Goal: Obtain resource: Download file/media

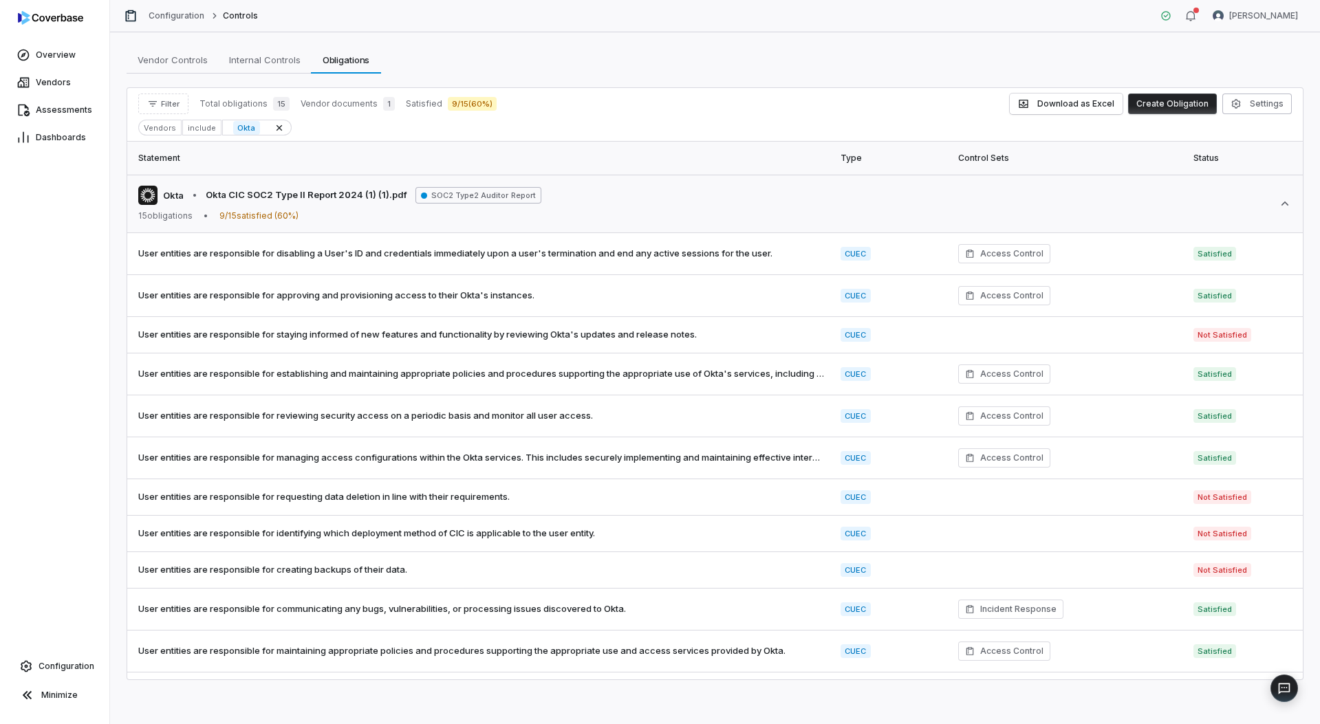
scroll to position [144, 0]
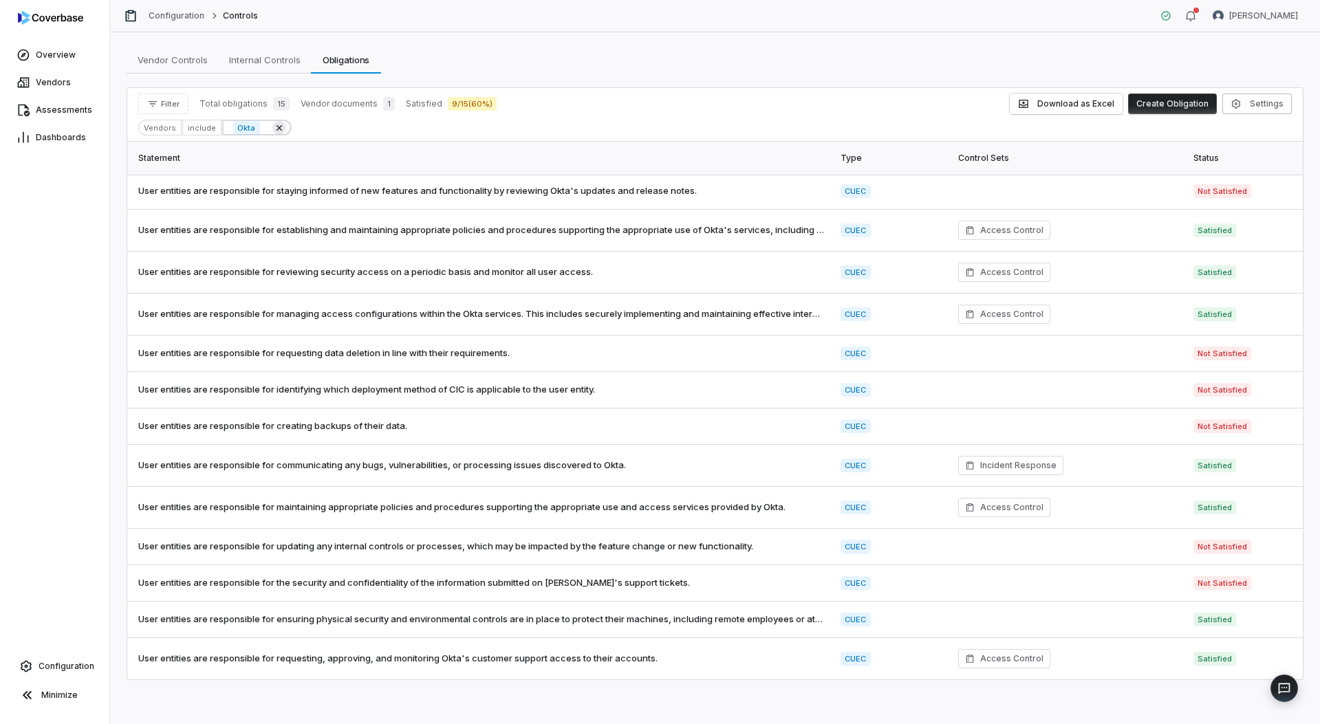
click at [274, 127] on icon at bounding box center [279, 127] width 11 height 11
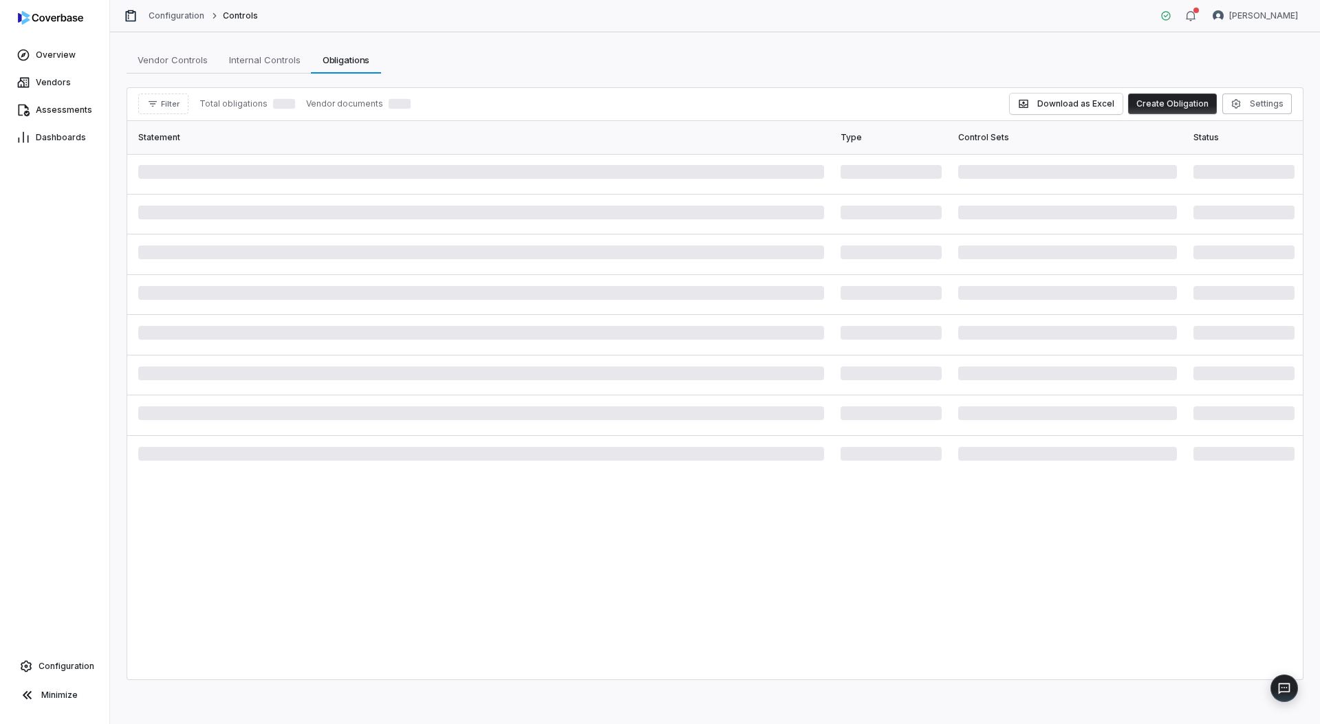
scroll to position [0, 0]
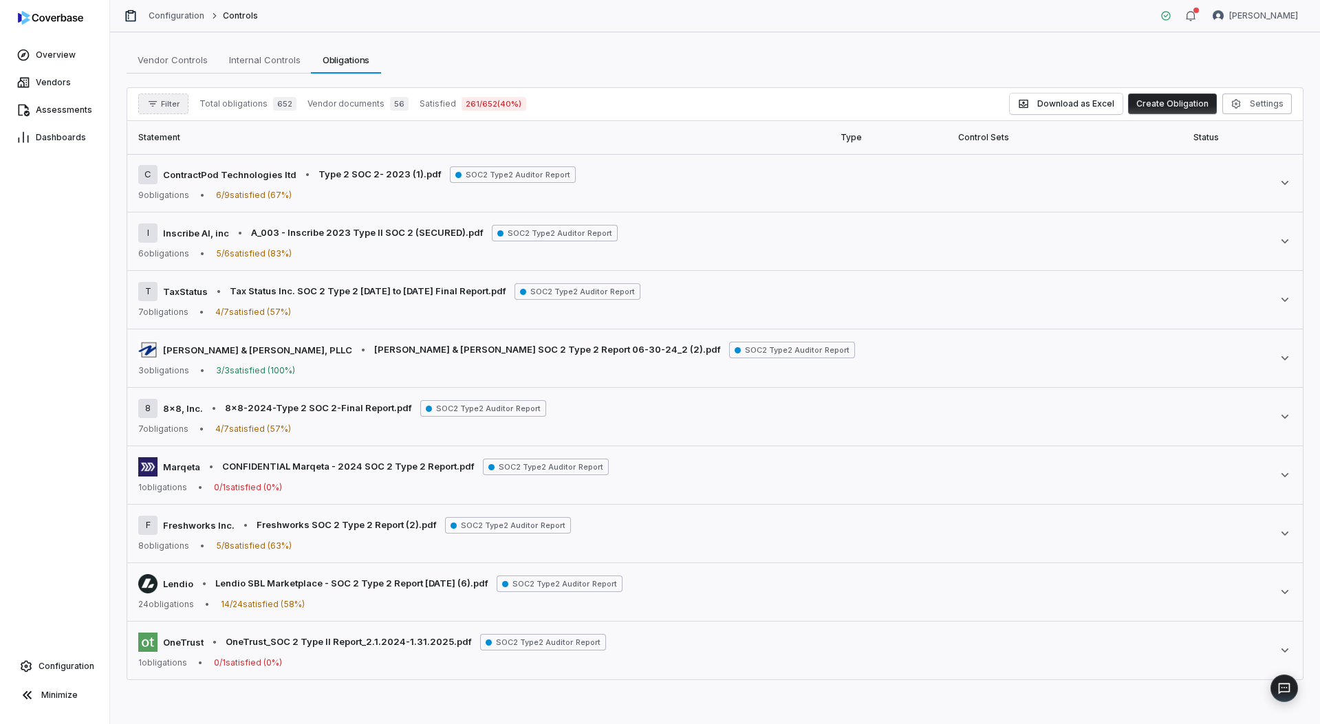
click at [162, 103] on span "Filter" at bounding box center [170, 104] width 19 height 10
click at [182, 158] on div "Vendors" at bounding box center [210, 167] width 132 height 22
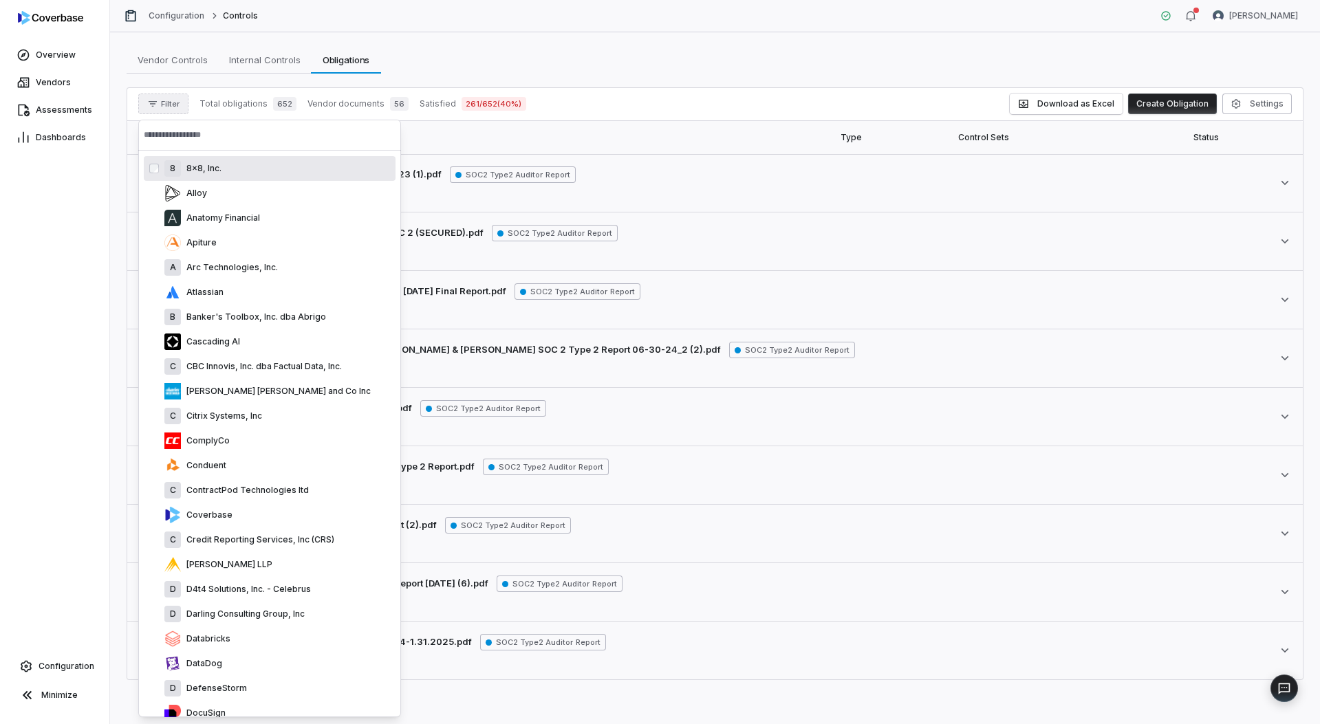
click at [193, 129] on input "text" at bounding box center [270, 135] width 252 height 30
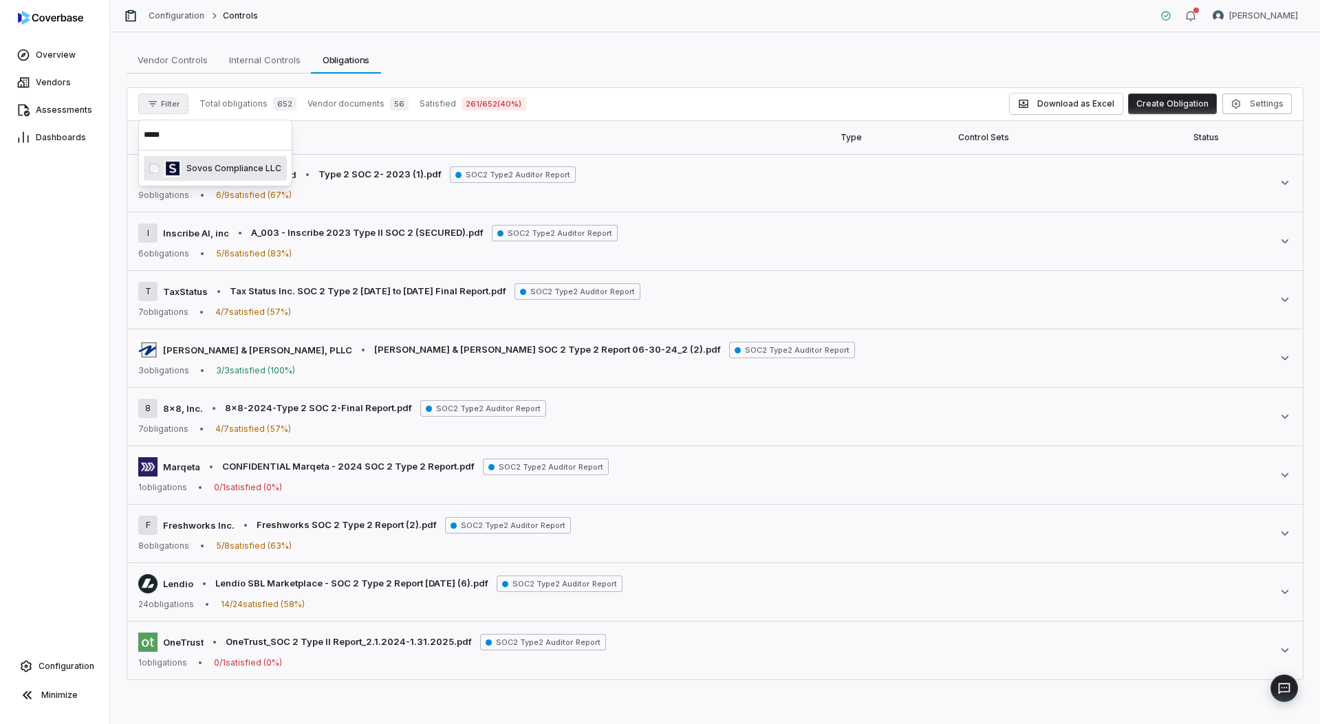
type input "*****"
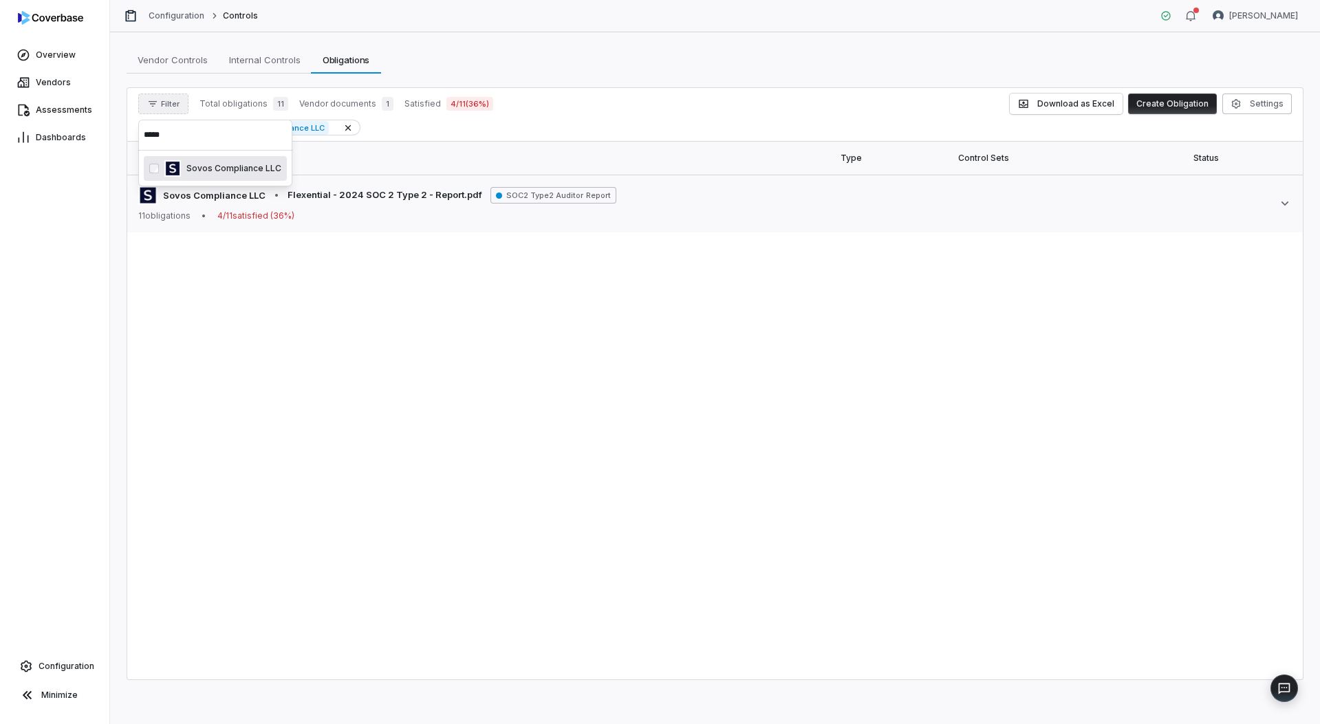
click at [506, 324] on div "Statement Type Control Sets Status Document Sovos Compliance LLC • Flexential -…" at bounding box center [715, 411] width 1176 height 538
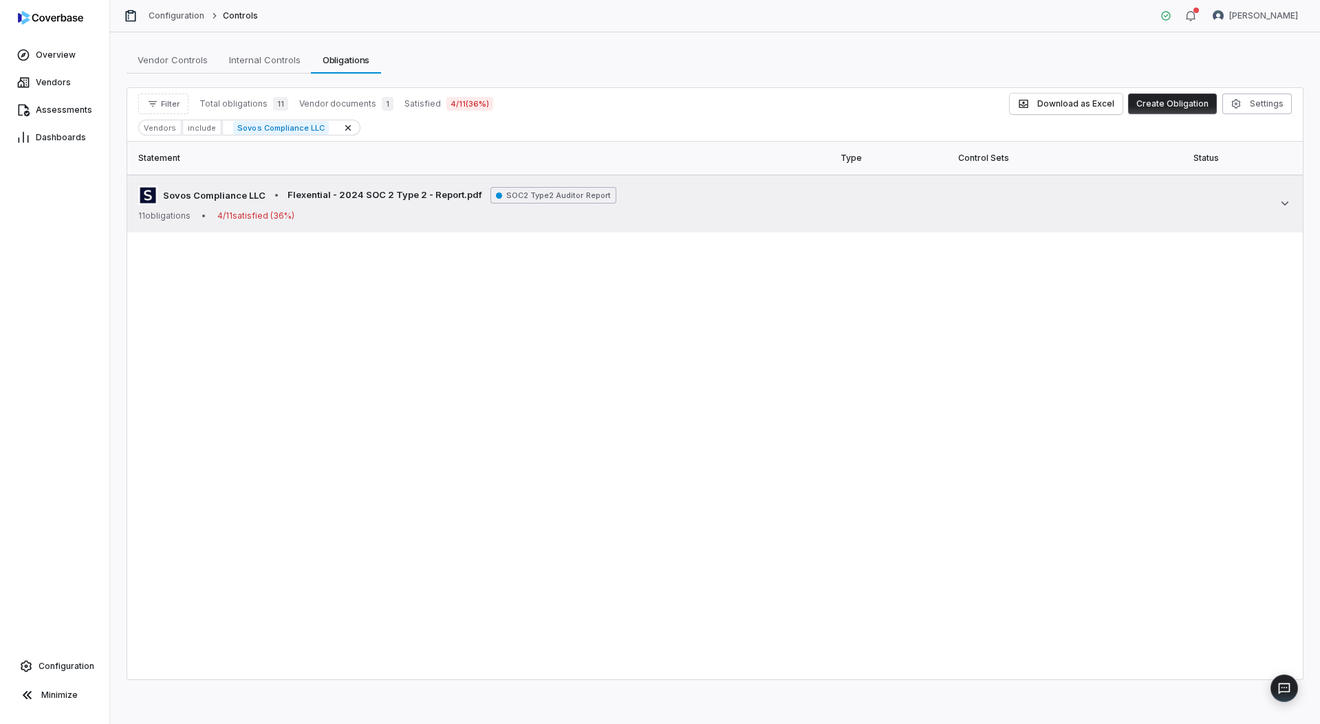
click at [673, 217] on div "Sovos Compliance LLC • Flexential - 2024 SOC 2 Type 2 - Report.pdf SOC2 Type2 A…" at bounding box center [715, 204] width 1154 height 36
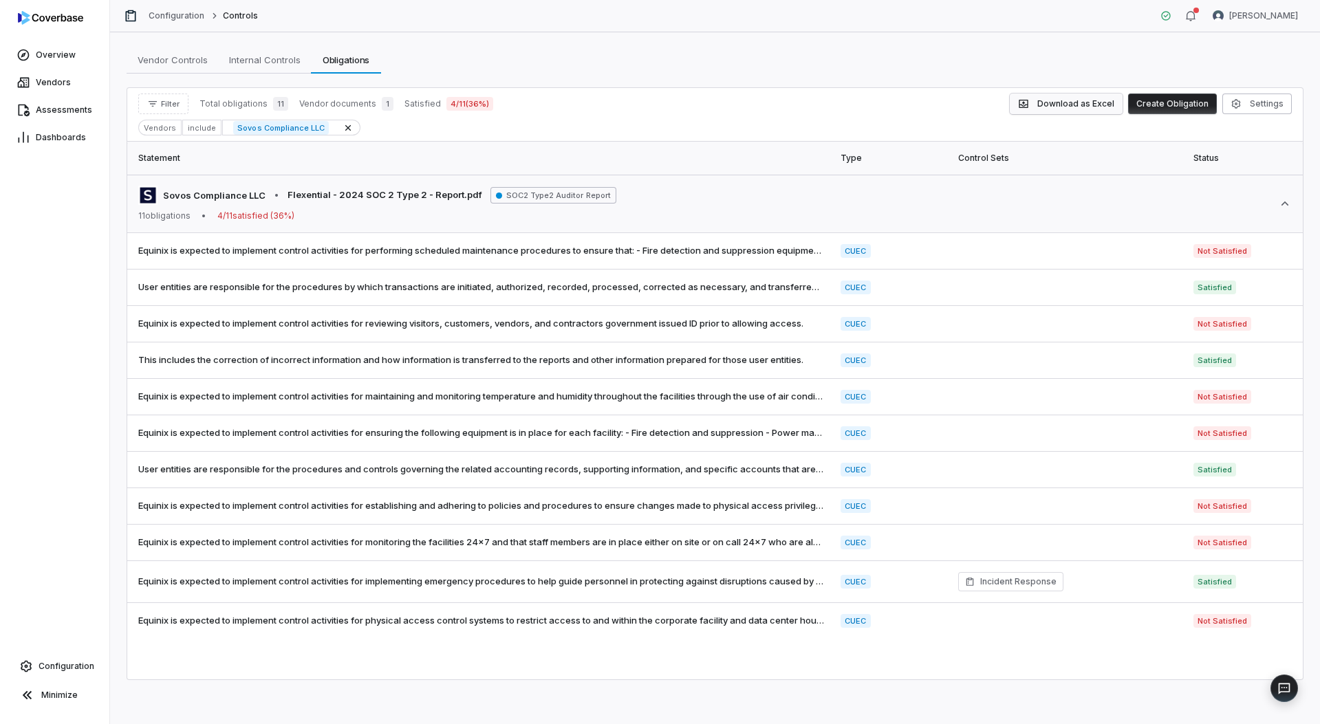
click at [1061, 103] on button "Download as Excel" at bounding box center [1066, 104] width 113 height 21
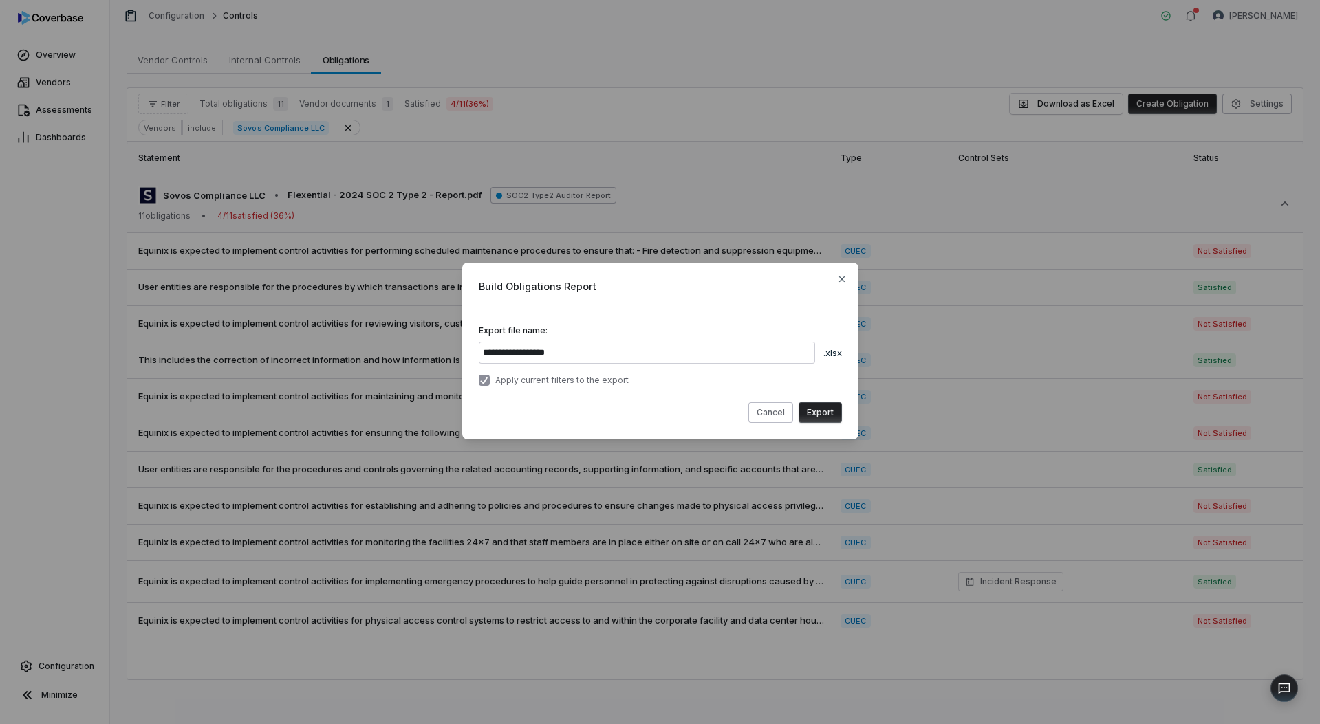
click at [827, 421] on button "Export" at bounding box center [820, 412] width 43 height 21
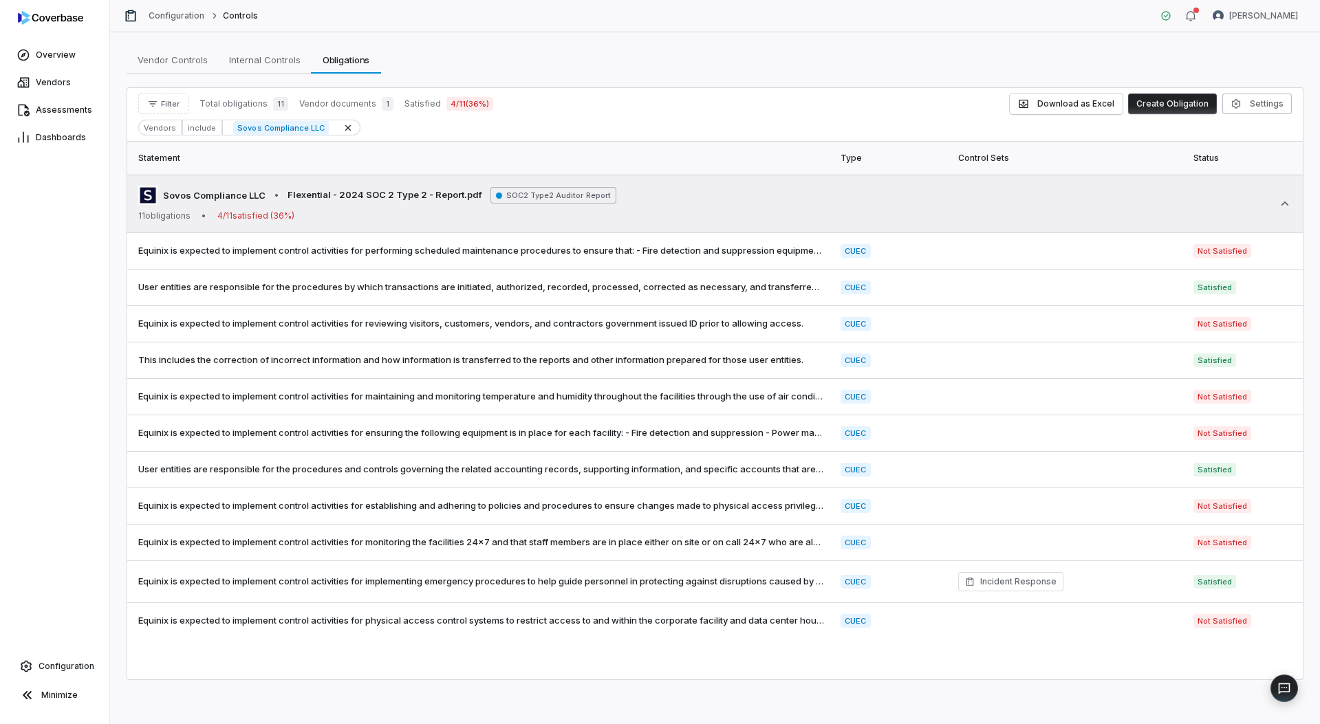
click at [529, 199] on span "SOC2 Type2 Auditor Report" at bounding box center [553, 195] width 126 height 17
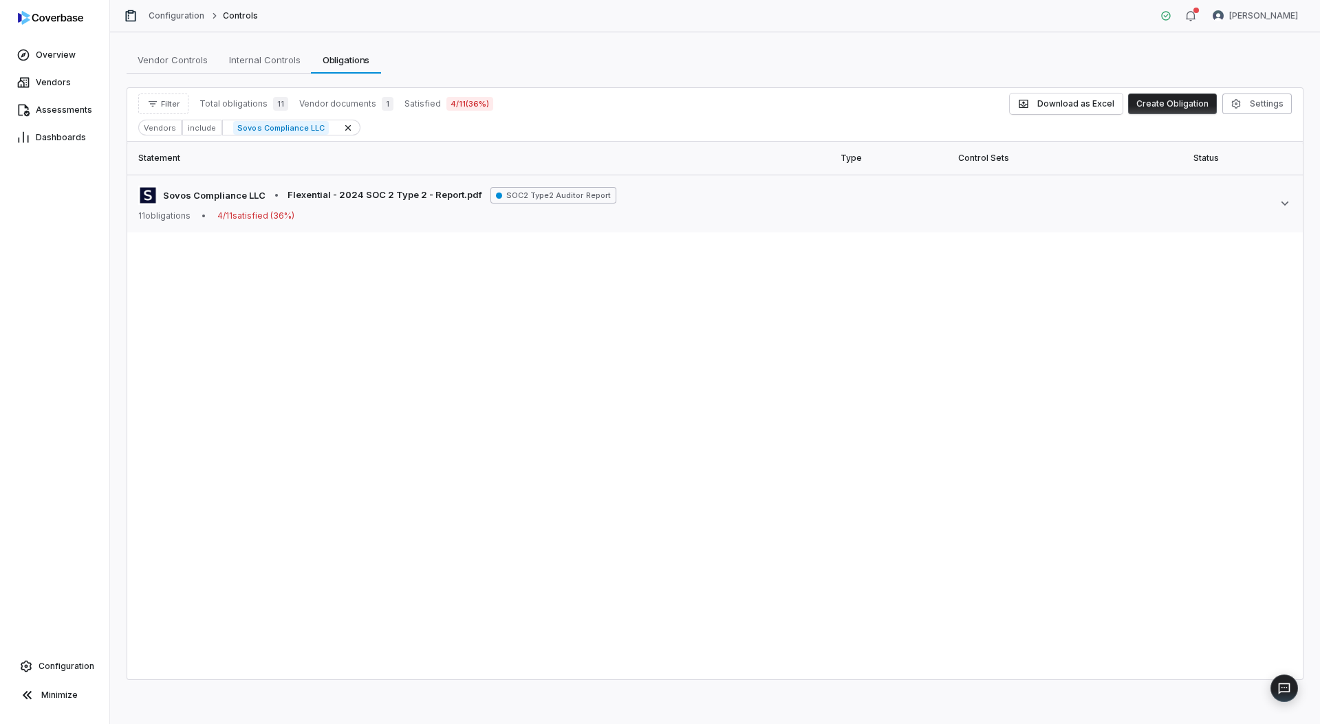
click at [374, 234] on div "Statement Type Control Sets Status Document Sovos Compliance LLC • Flexential -…" at bounding box center [715, 411] width 1176 height 538
click at [53, 74] on link "Vendors" at bounding box center [55, 82] width 104 height 25
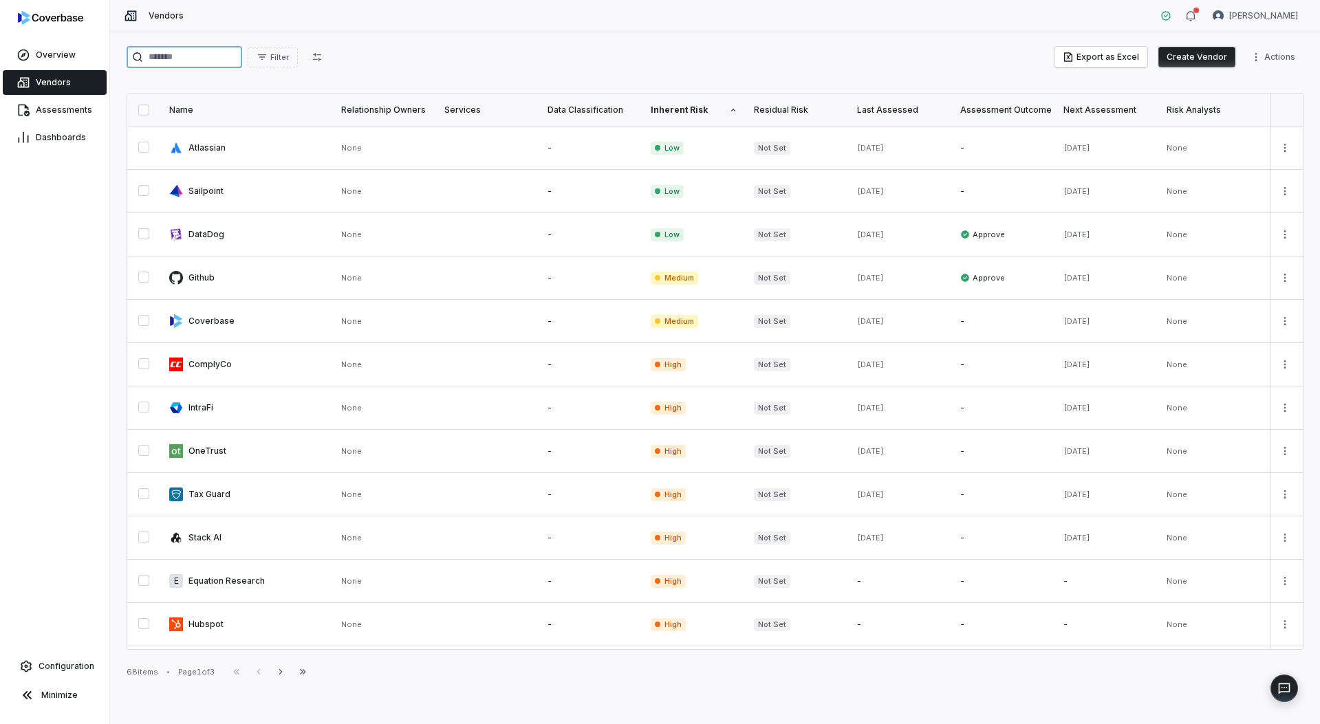
click at [184, 50] on input "search" at bounding box center [185, 57] width 116 height 22
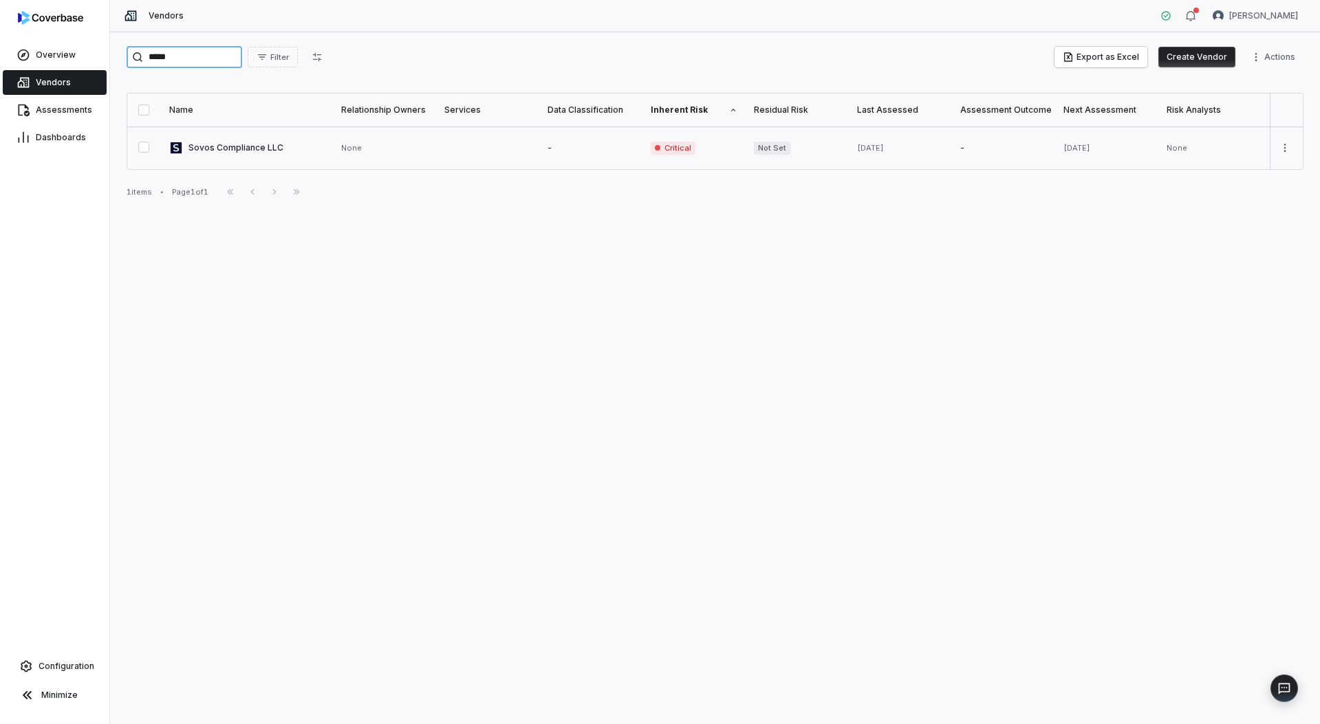
type input "*****"
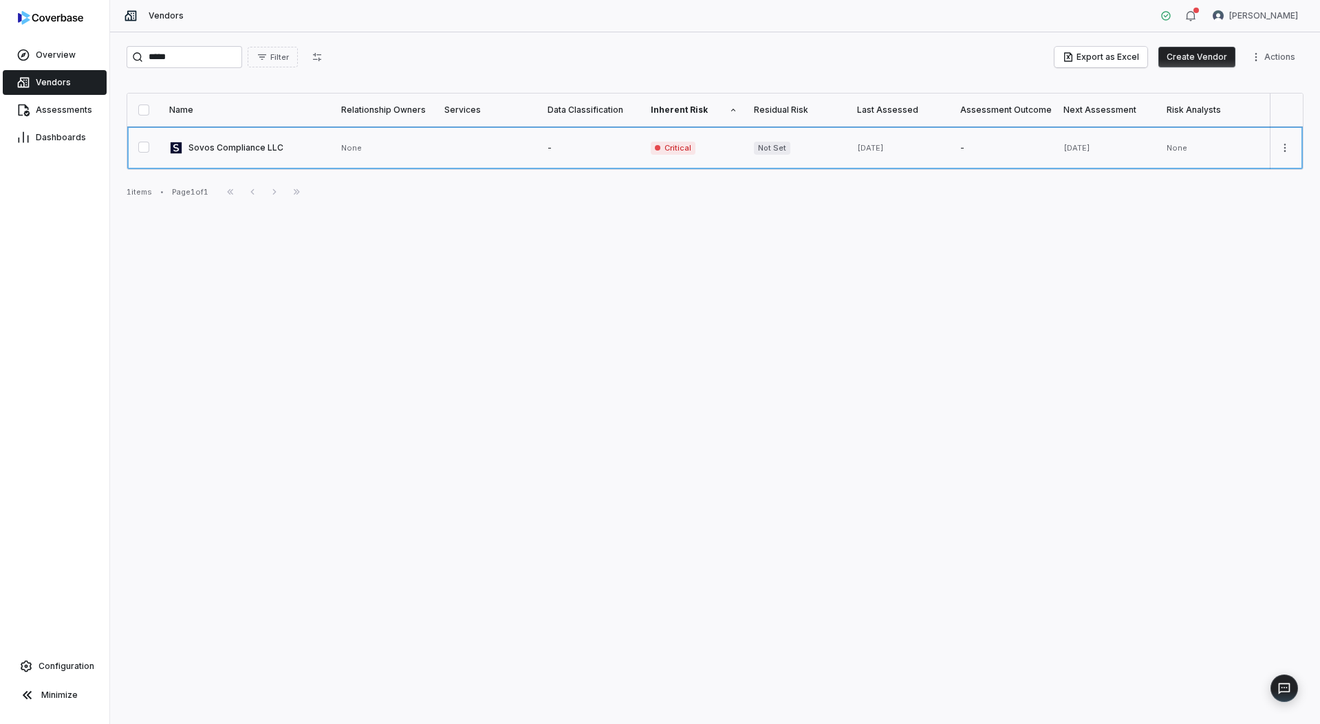
click at [231, 148] on link at bounding box center [247, 148] width 172 height 43
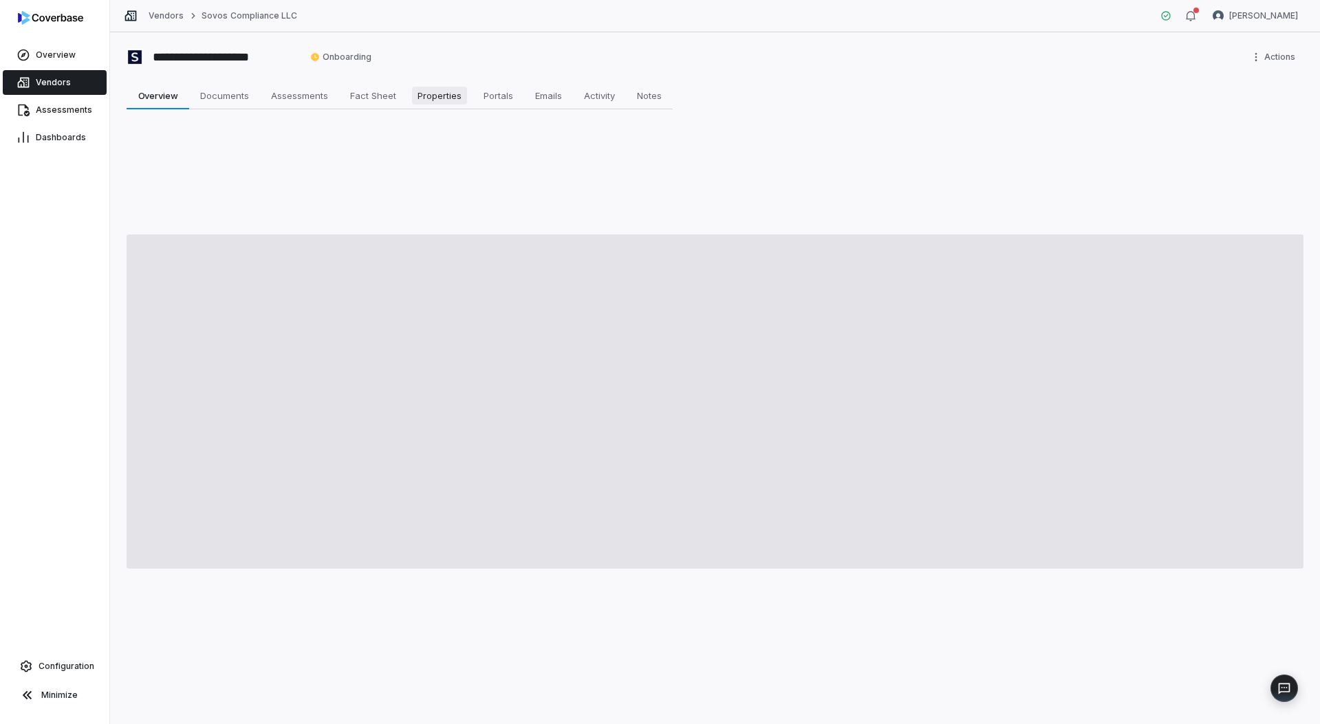
click at [447, 102] on span "Properties" at bounding box center [439, 96] width 55 height 18
click at [226, 96] on span "Documents" at bounding box center [225, 96] width 60 height 18
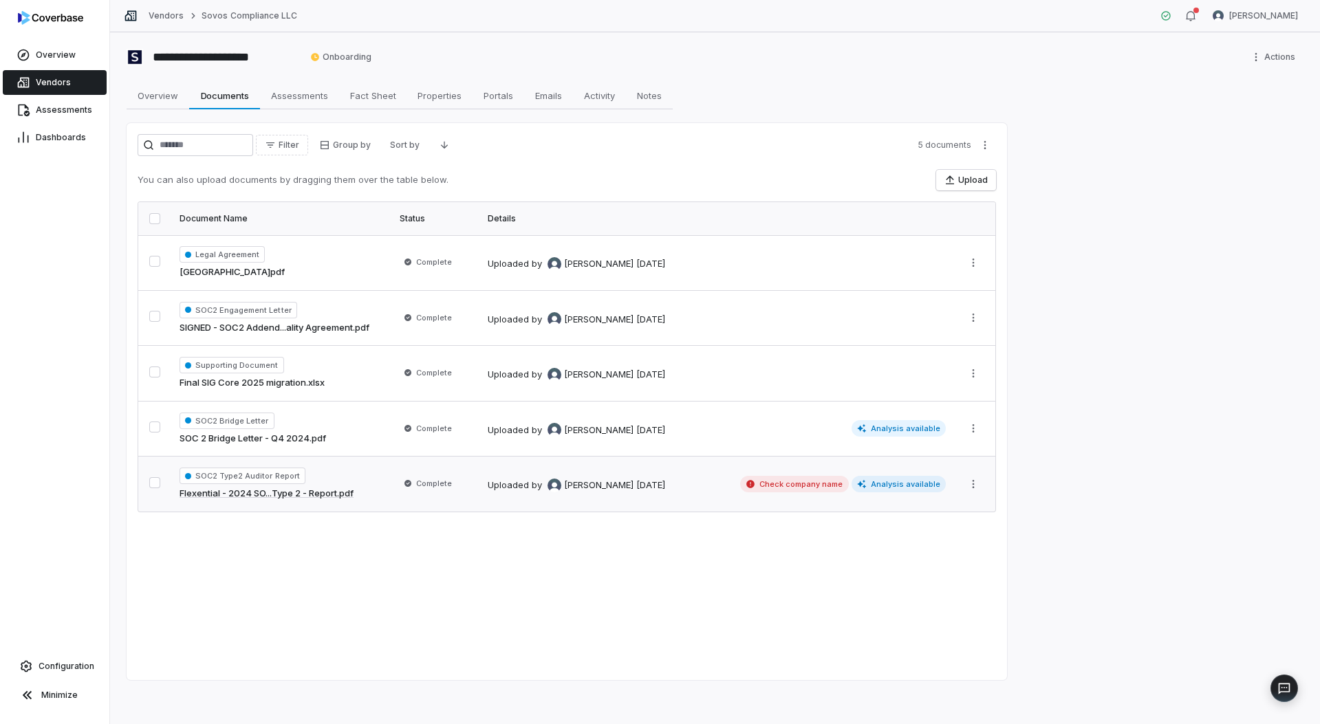
click at [645, 498] on td "Uploaded by [PERSON_NAME] [DATE] Check company name Analysis available" at bounding box center [716, 484] width 475 height 55
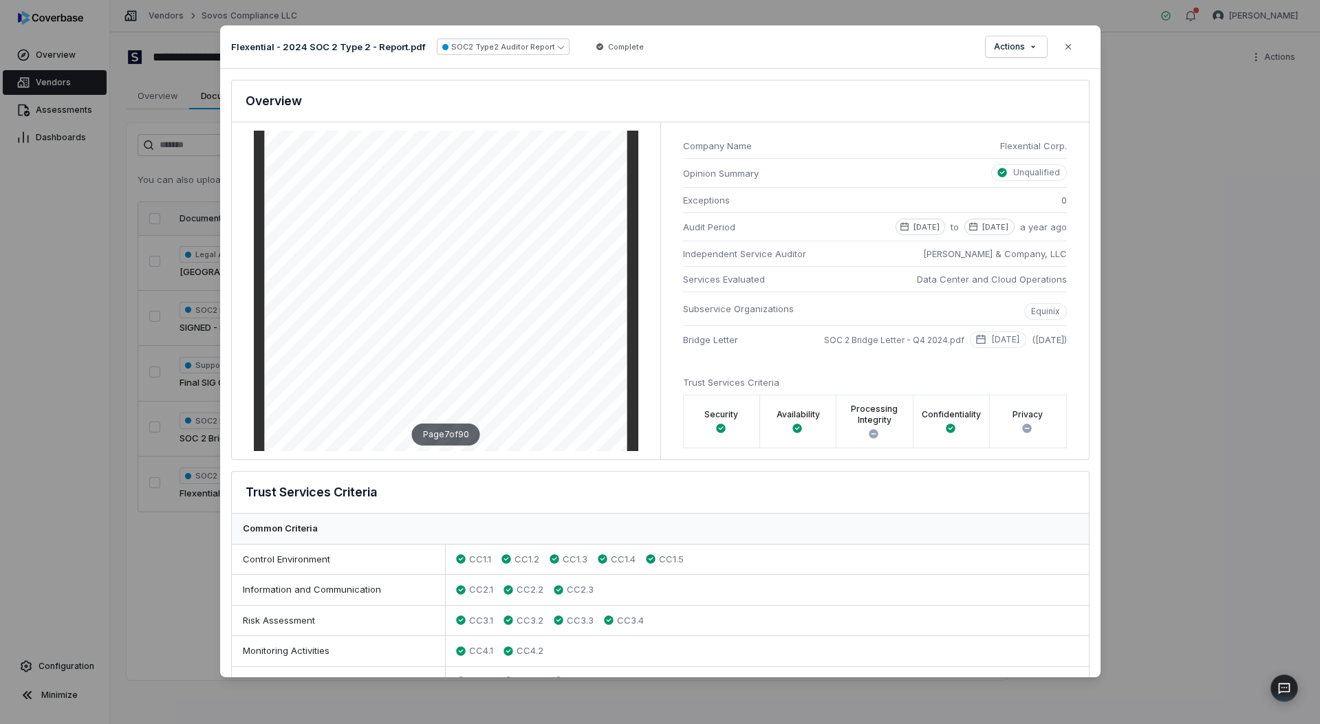
scroll to position [3016, 0]
click at [1015, 46] on div "Document Preview Flexential - 2024 SOC 2 Type 2 - Report.pdf SOC2 Type2 Auditor…" at bounding box center [660, 361] width 1320 height 717
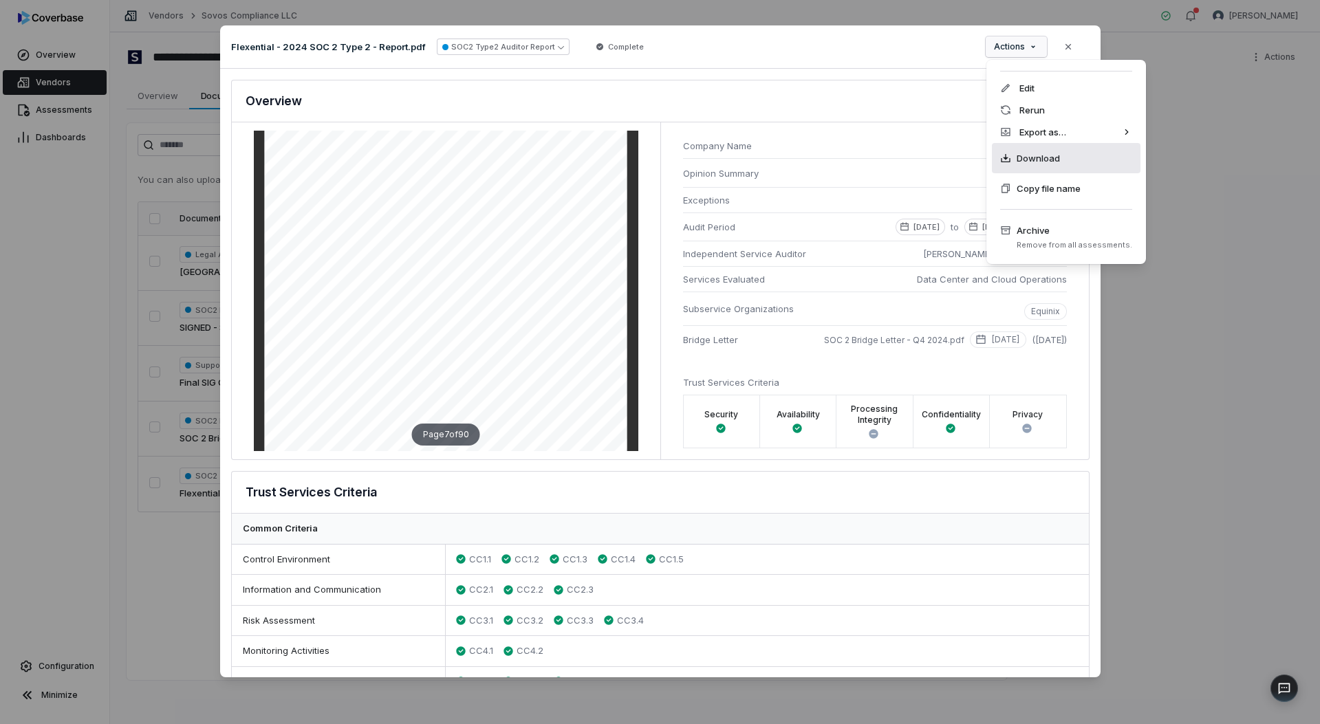
click at [1041, 158] on span "Download" at bounding box center [1038, 158] width 43 height 14
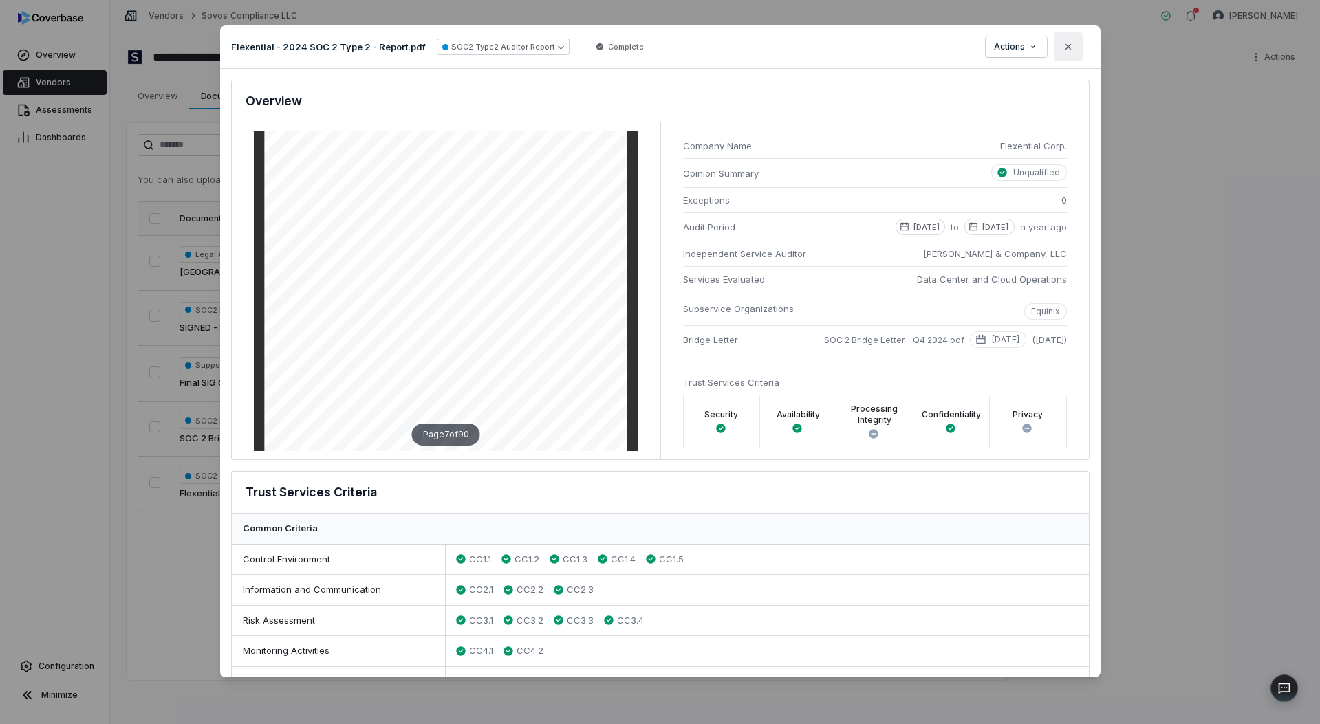
click at [1077, 47] on button "Close" at bounding box center [1068, 46] width 29 height 29
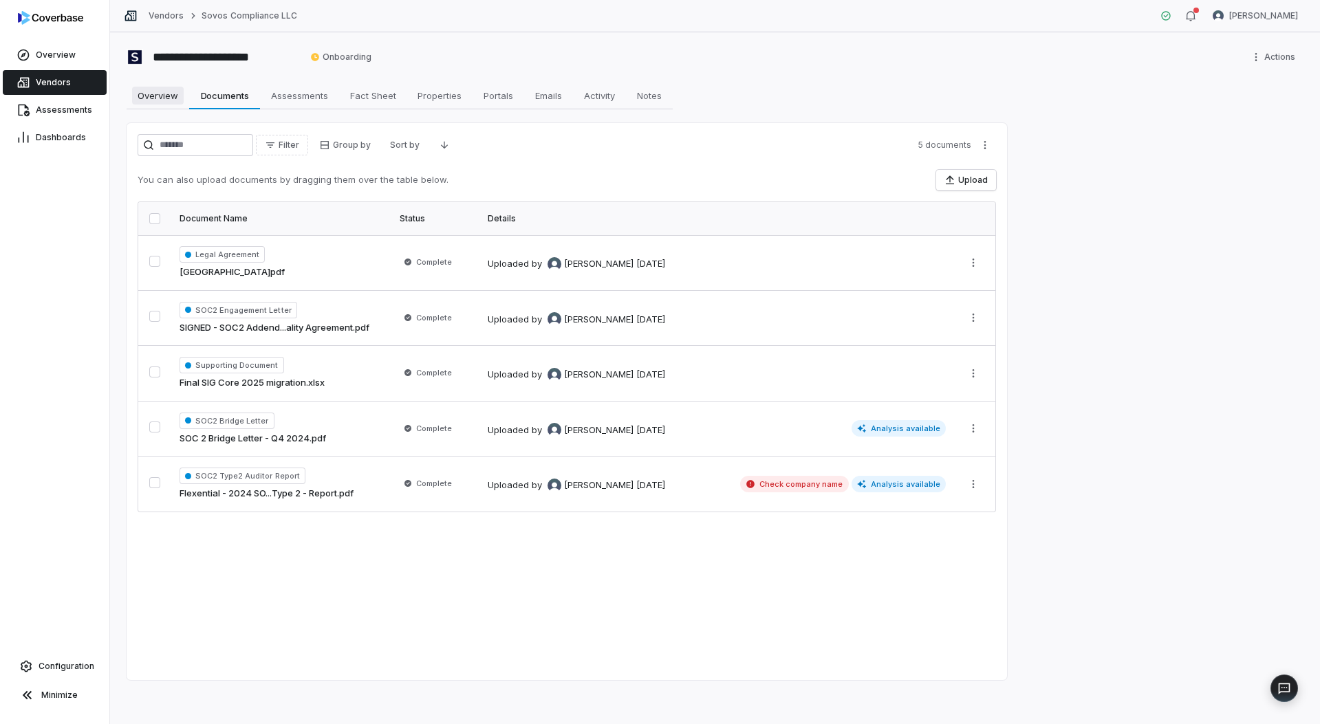
click at [161, 96] on span "Overview" at bounding box center [158, 96] width 52 height 18
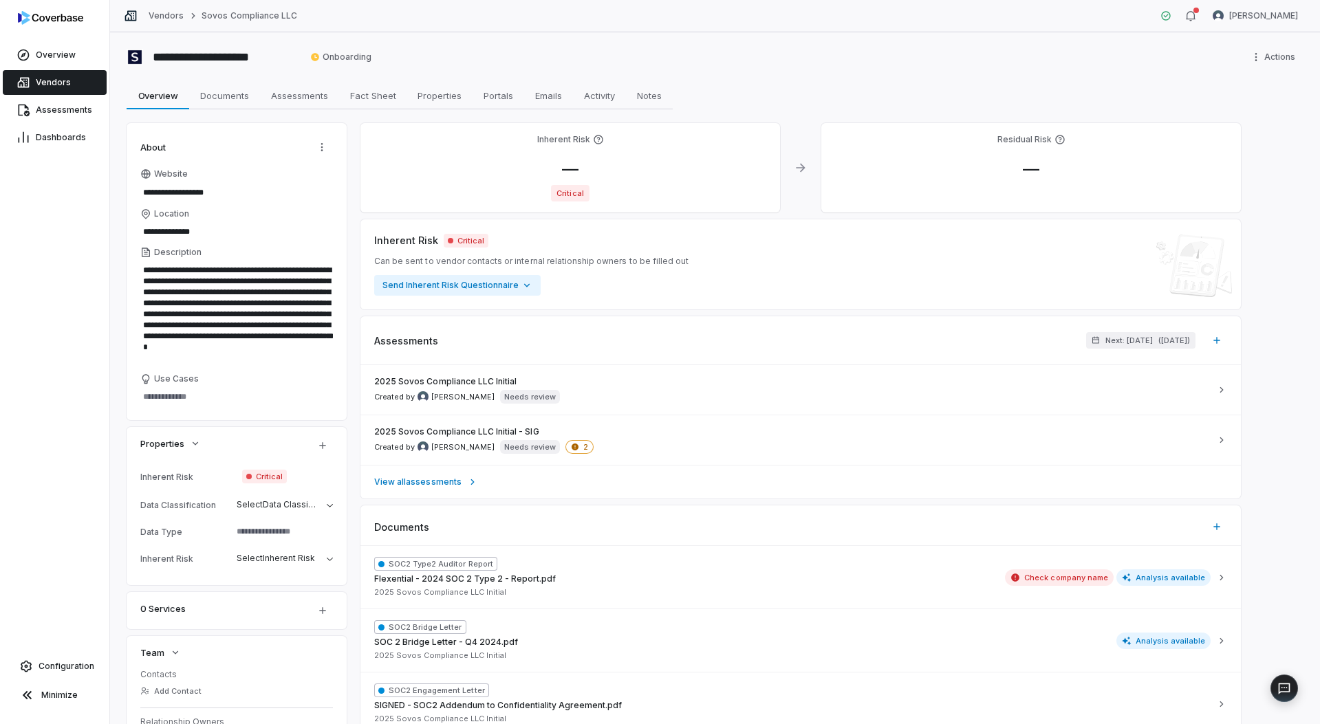
click at [87, 82] on link "Vendors" at bounding box center [55, 82] width 104 height 25
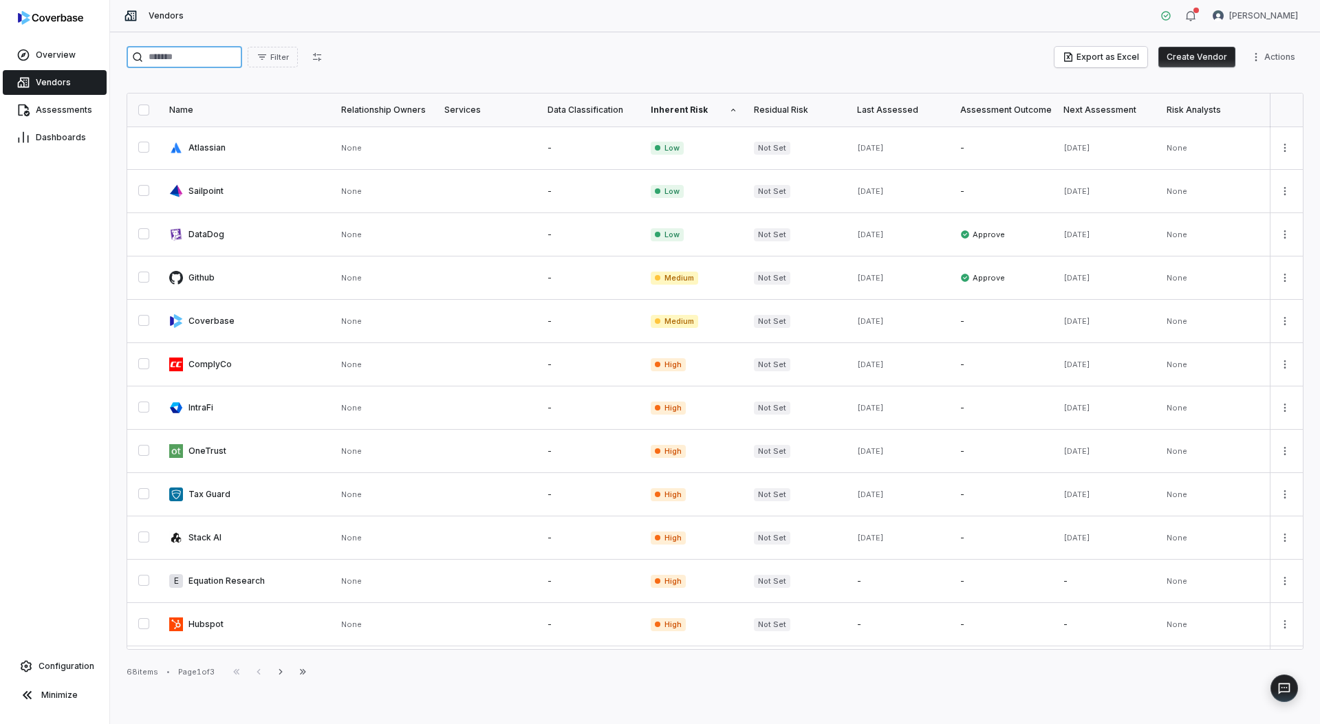
click at [203, 61] on input "search" at bounding box center [185, 57] width 116 height 22
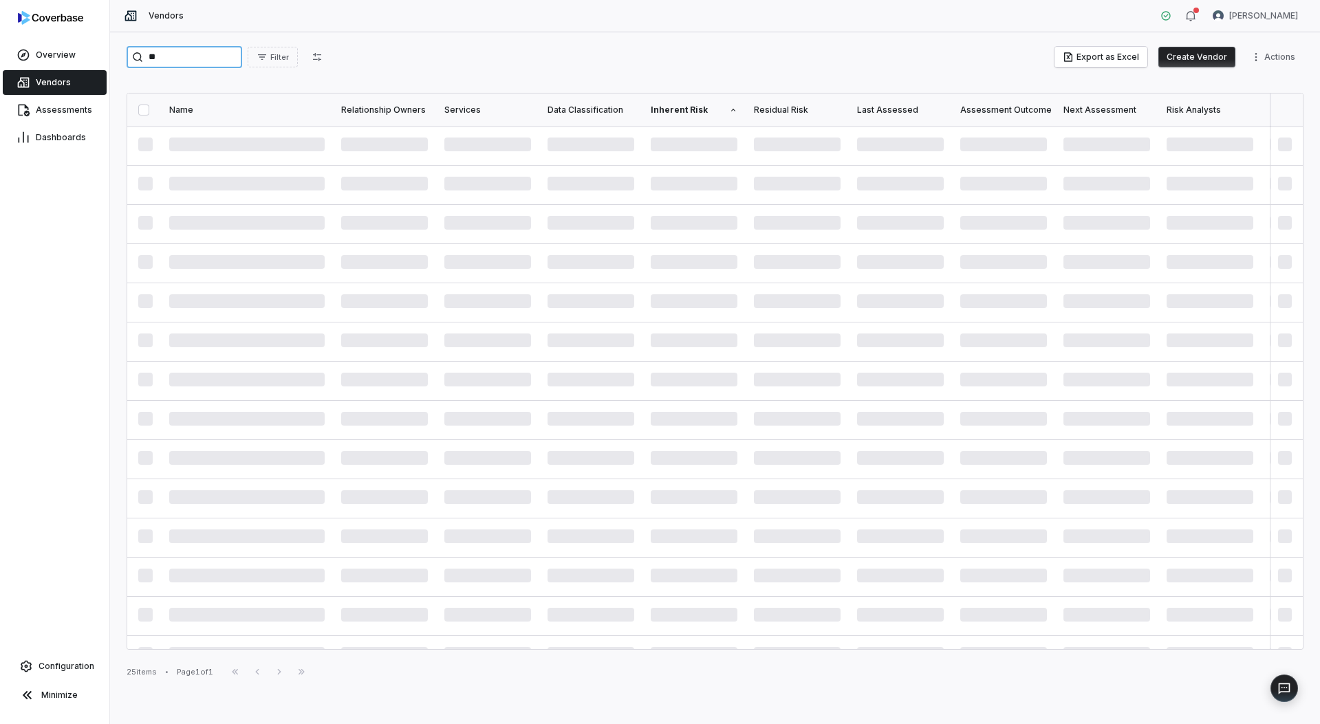
type input "*"
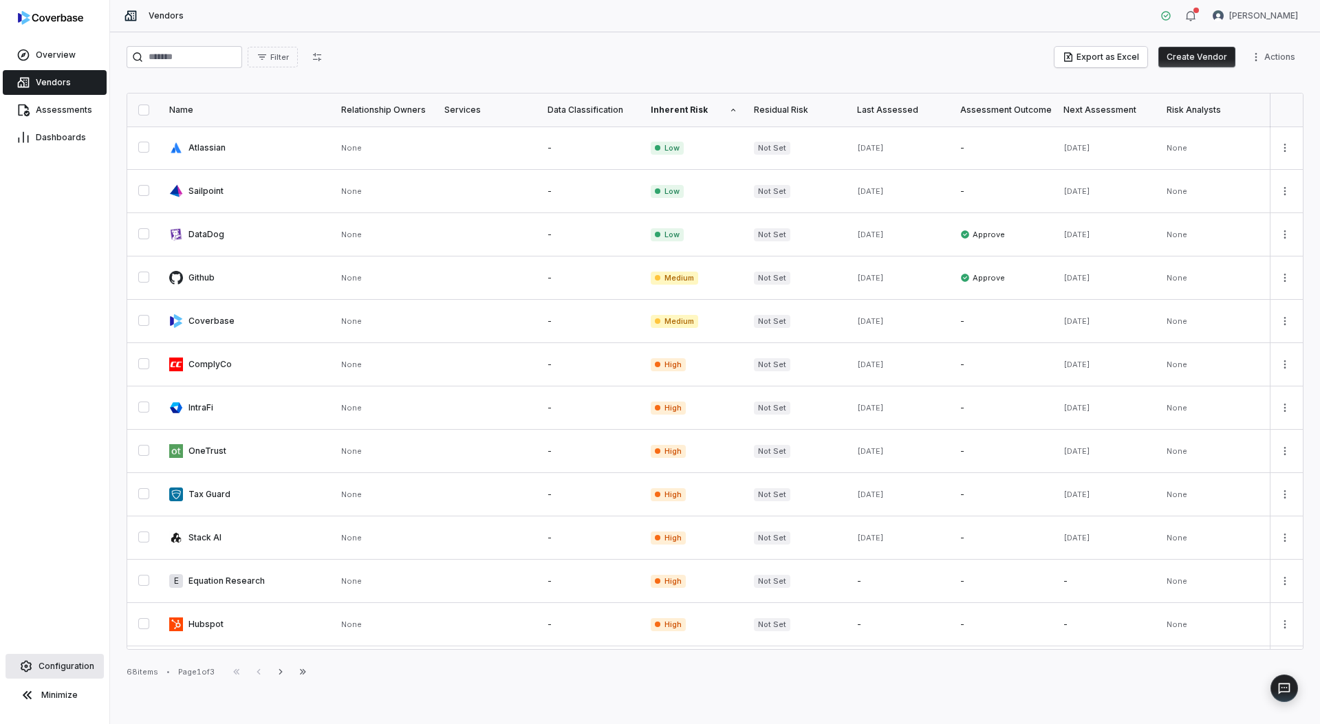
click at [58, 662] on span "Configuration" at bounding box center [67, 666] width 56 height 11
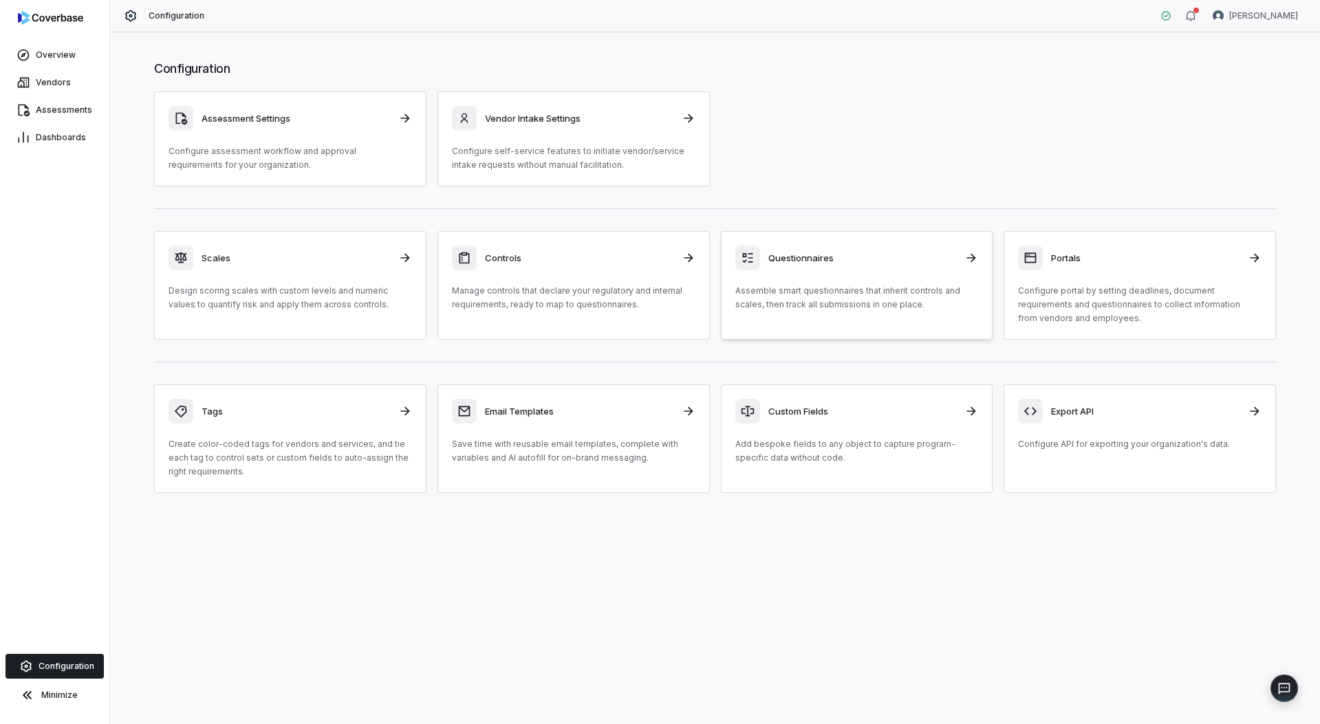
click at [788, 327] on link "Questionnaires Assemble smart questionnaires that inherit controls and scales, …" at bounding box center [857, 285] width 272 height 109
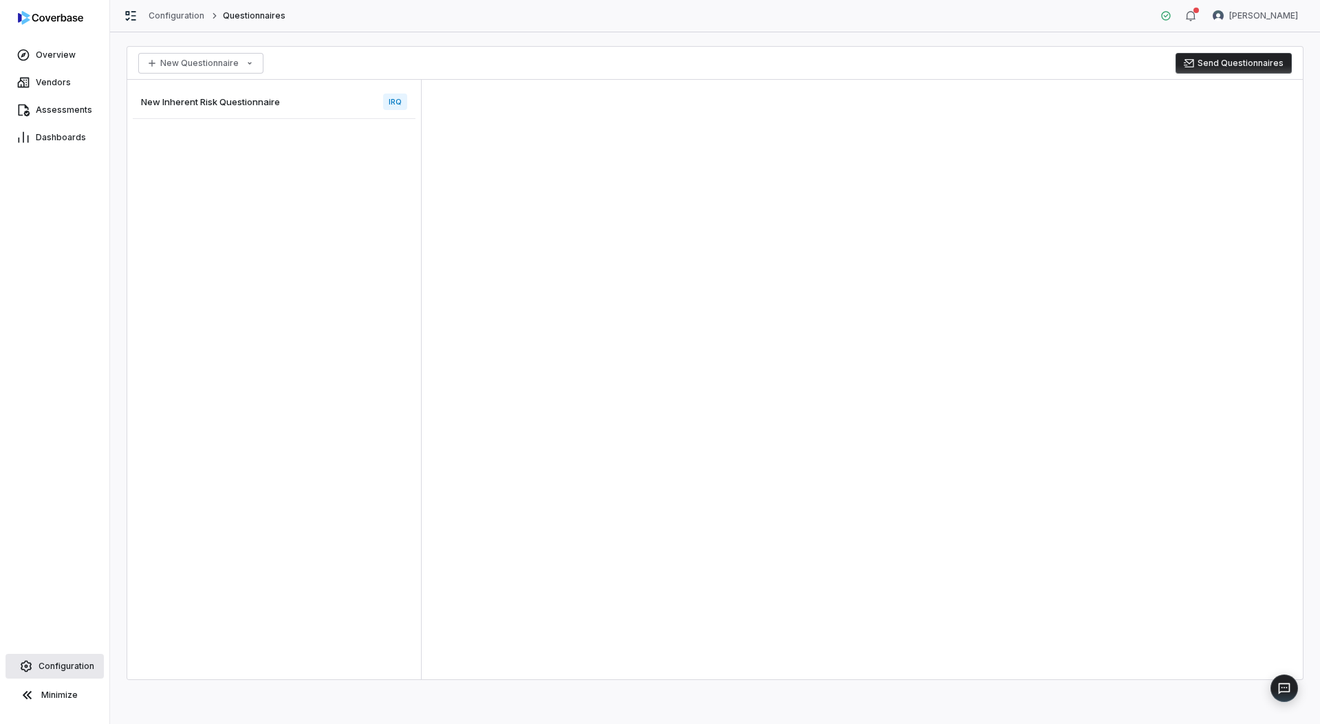
click at [67, 661] on span "Configuration" at bounding box center [67, 666] width 56 height 11
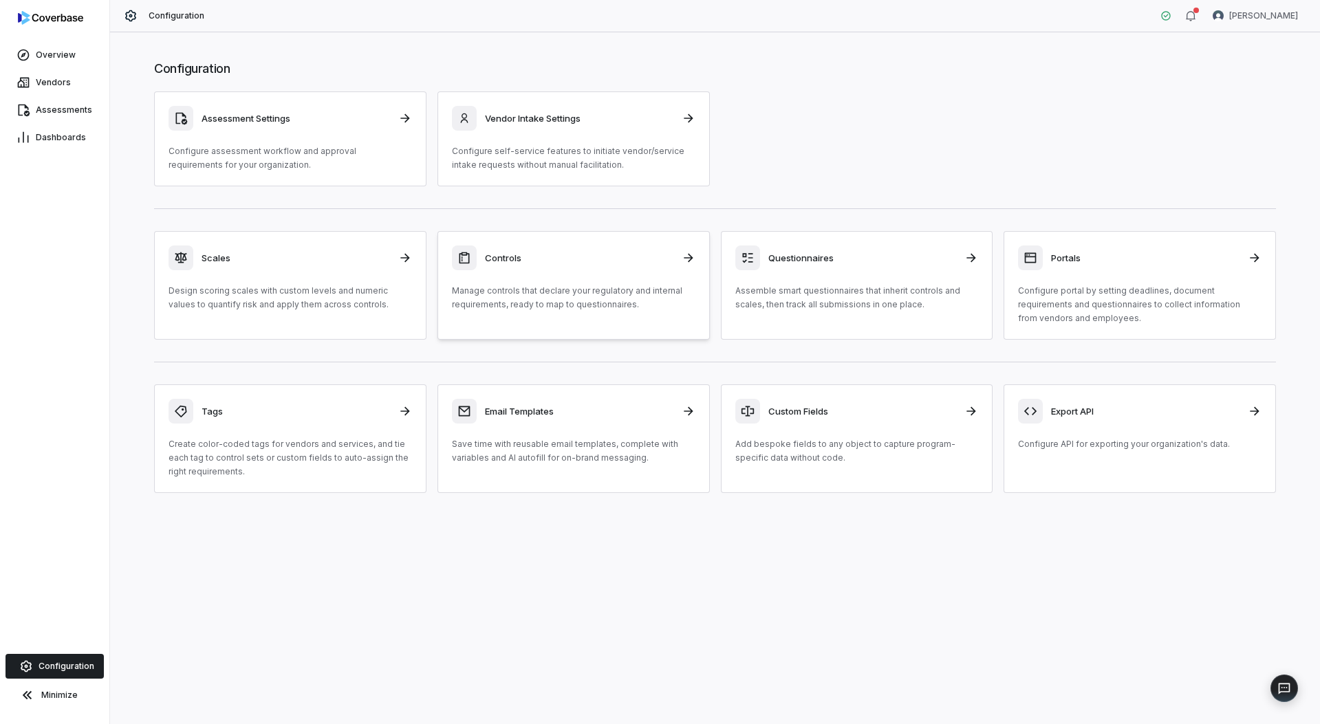
click at [600, 290] on p "Manage controls that declare your regulatory and internal requirements, ready t…" at bounding box center [573, 298] width 243 height 28
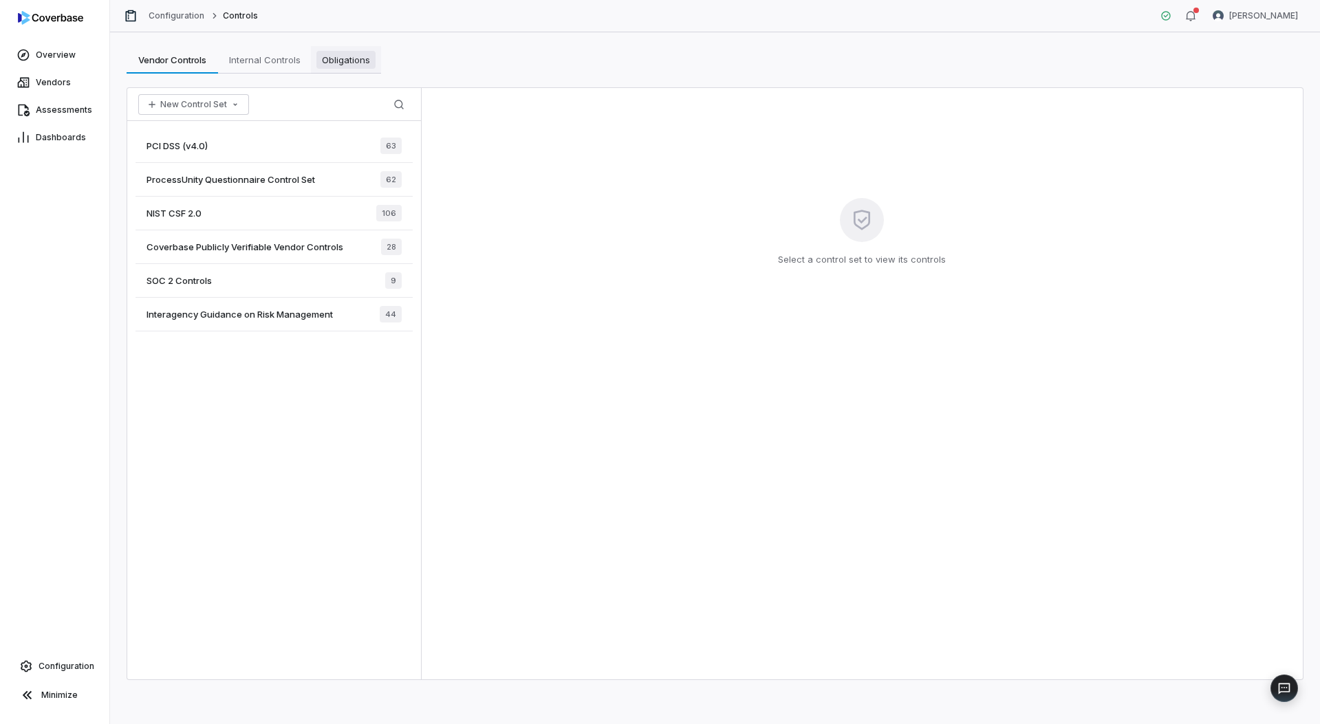
click at [337, 57] on span "Obligations" at bounding box center [345, 60] width 59 height 18
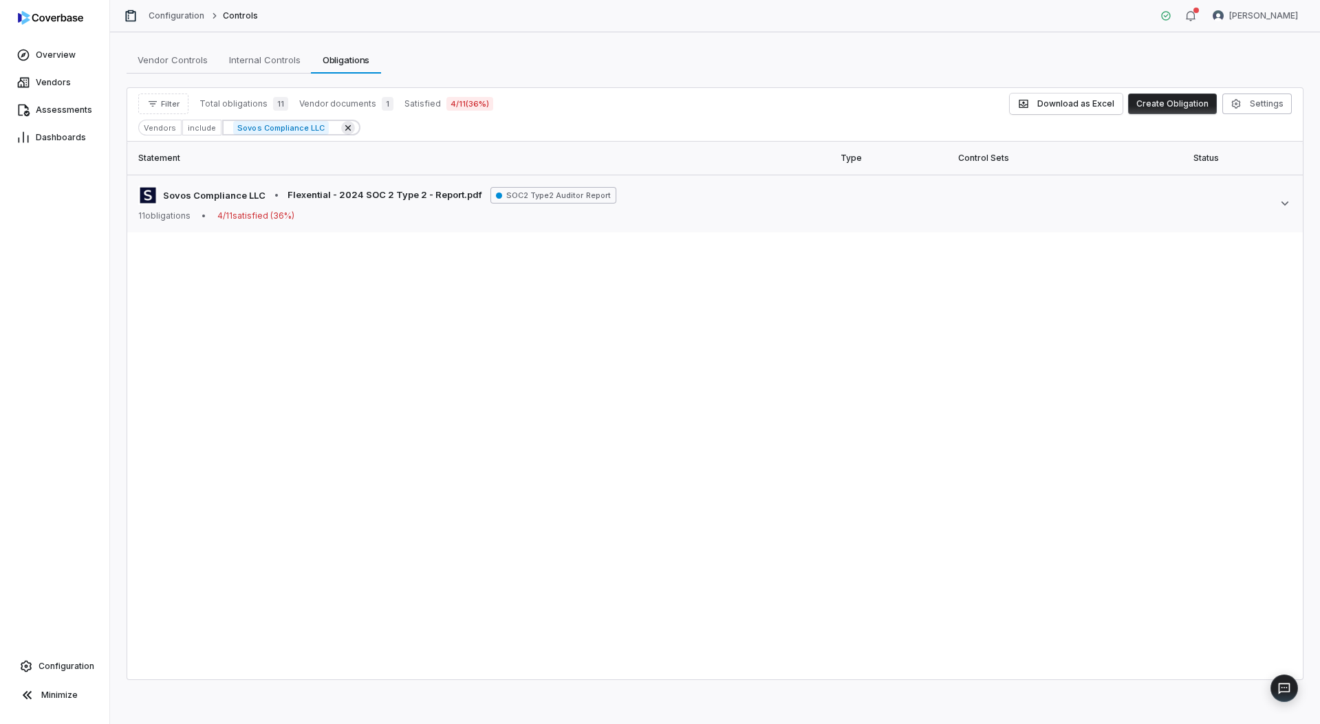
click at [345, 127] on icon at bounding box center [348, 128] width 6 height 6
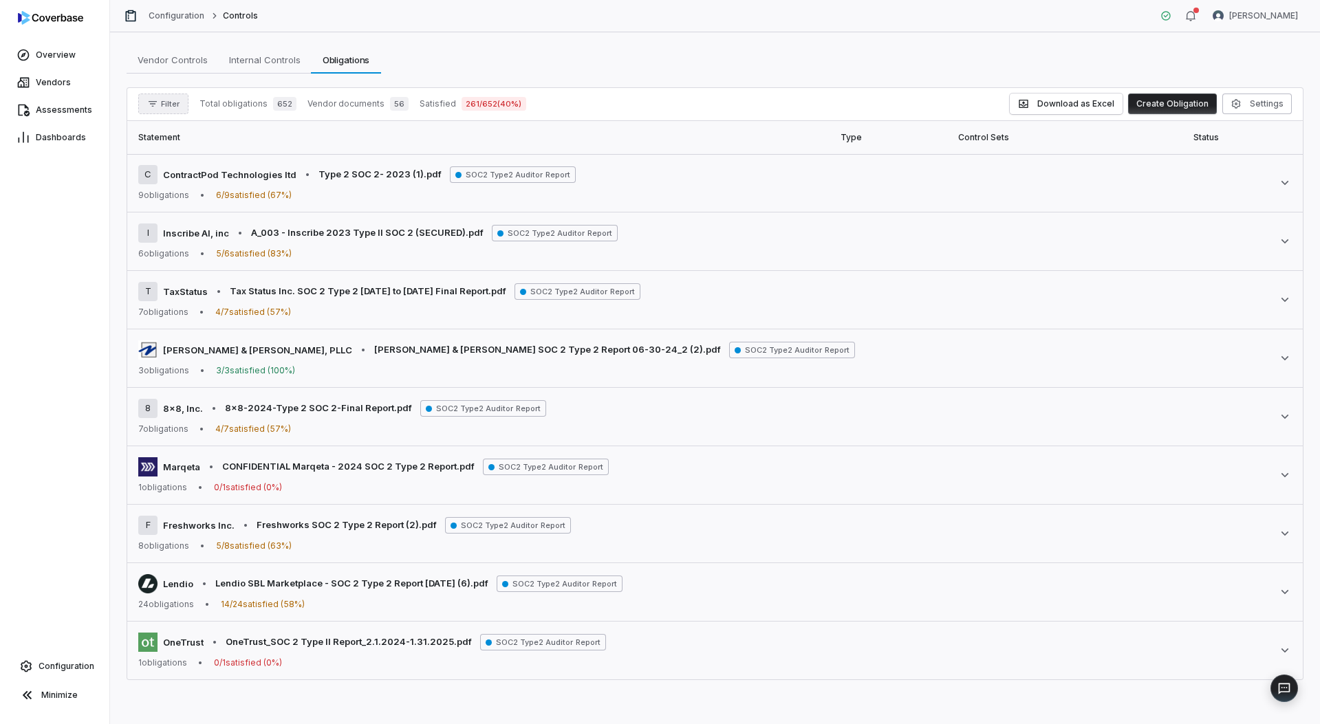
click at [169, 110] on button "Filter" at bounding box center [163, 104] width 50 height 21
click at [191, 135] on input "text" at bounding box center [210, 135] width 132 height 30
type input "******"
click at [185, 137] on input "******" at bounding box center [210, 135] width 132 height 30
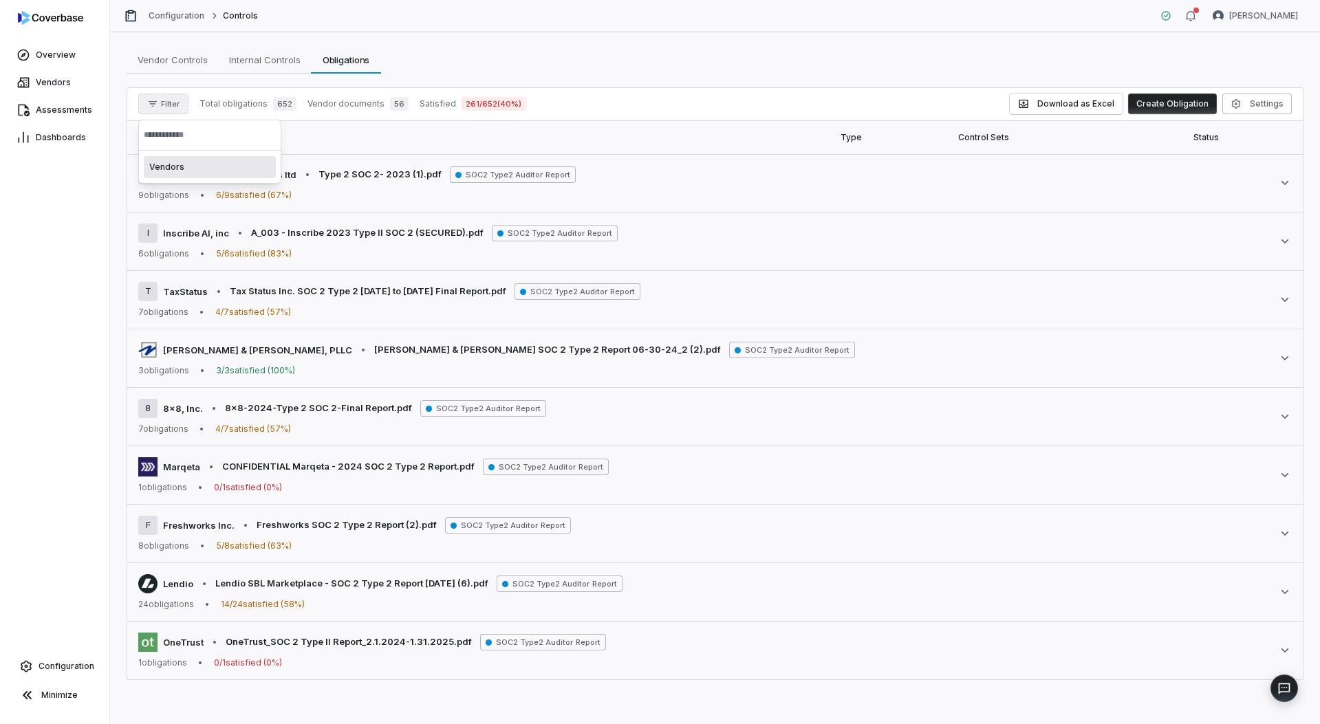
click at [191, 173] on div "Vendors" at bounding box center [210, 167] width 132 height 22
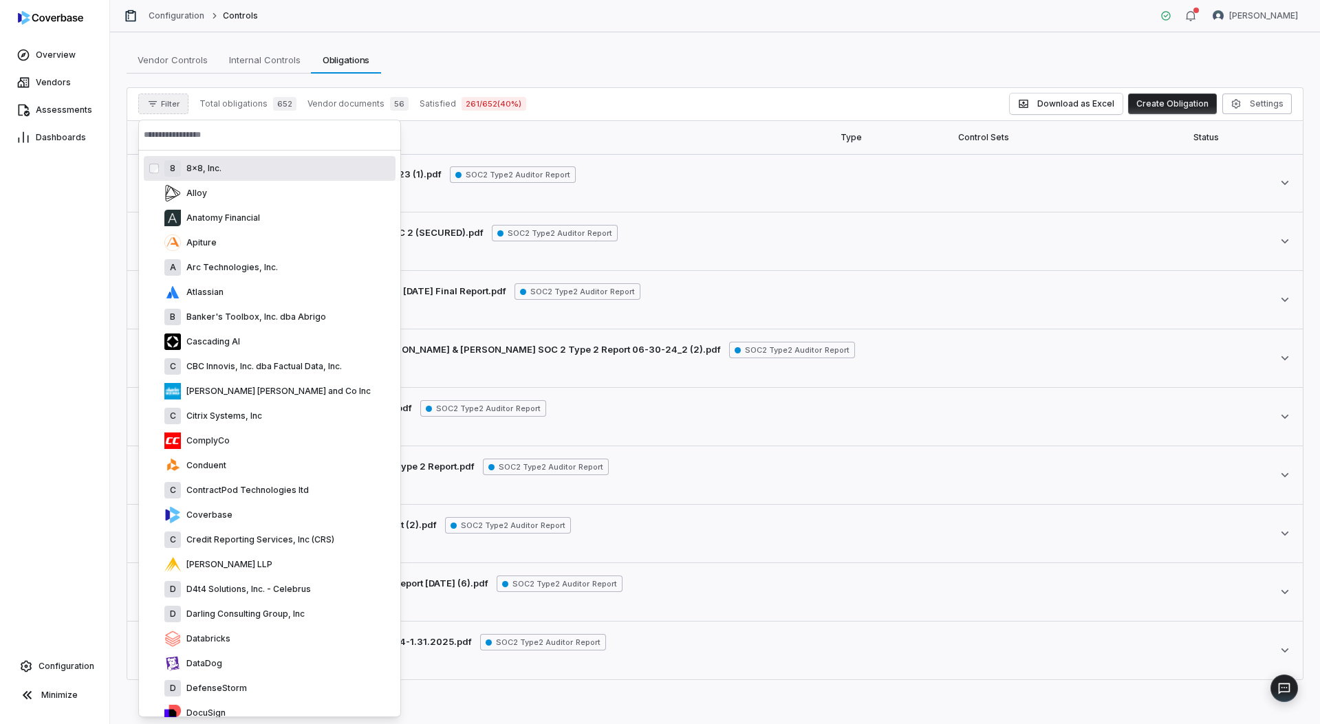
click at [229, 138] on input "text" at bounding box center [270, 135] width 252 height 30
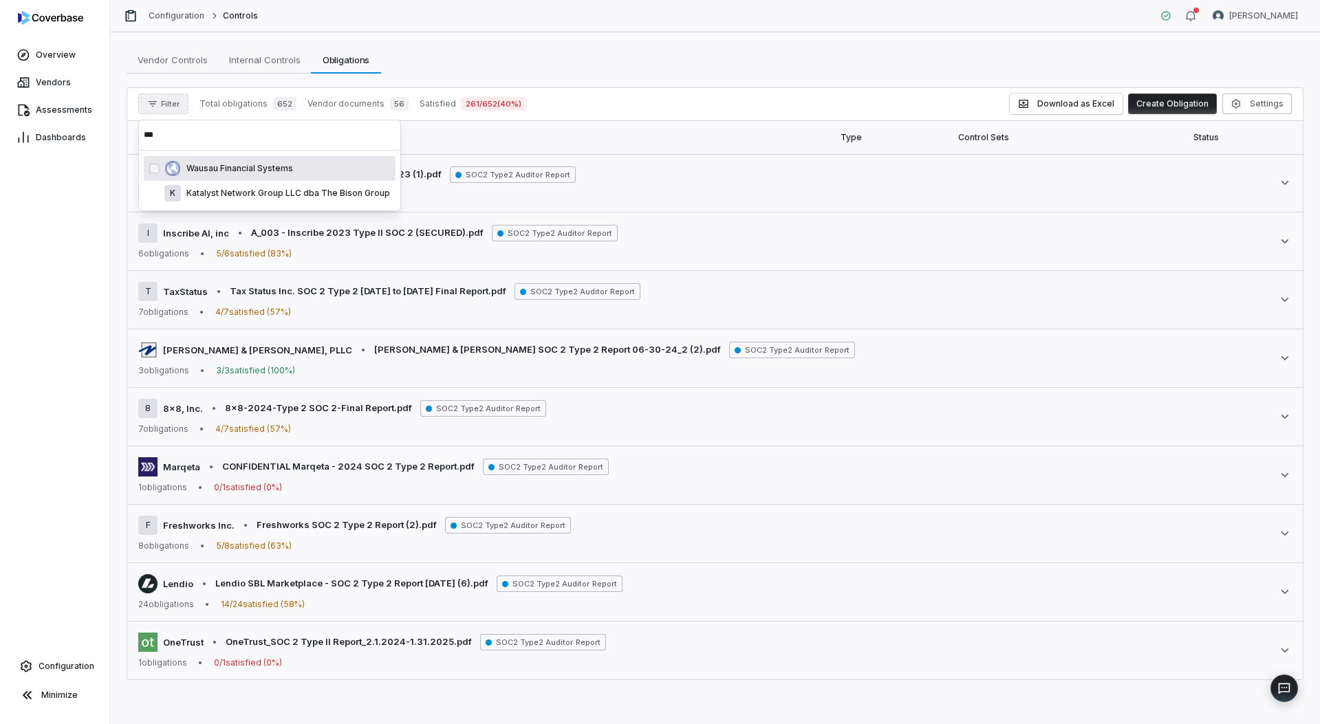
type input "***"
click at [237, 169] on p "Wausau Financial Systems" at bounding box center [237, 168] width 112 height 11
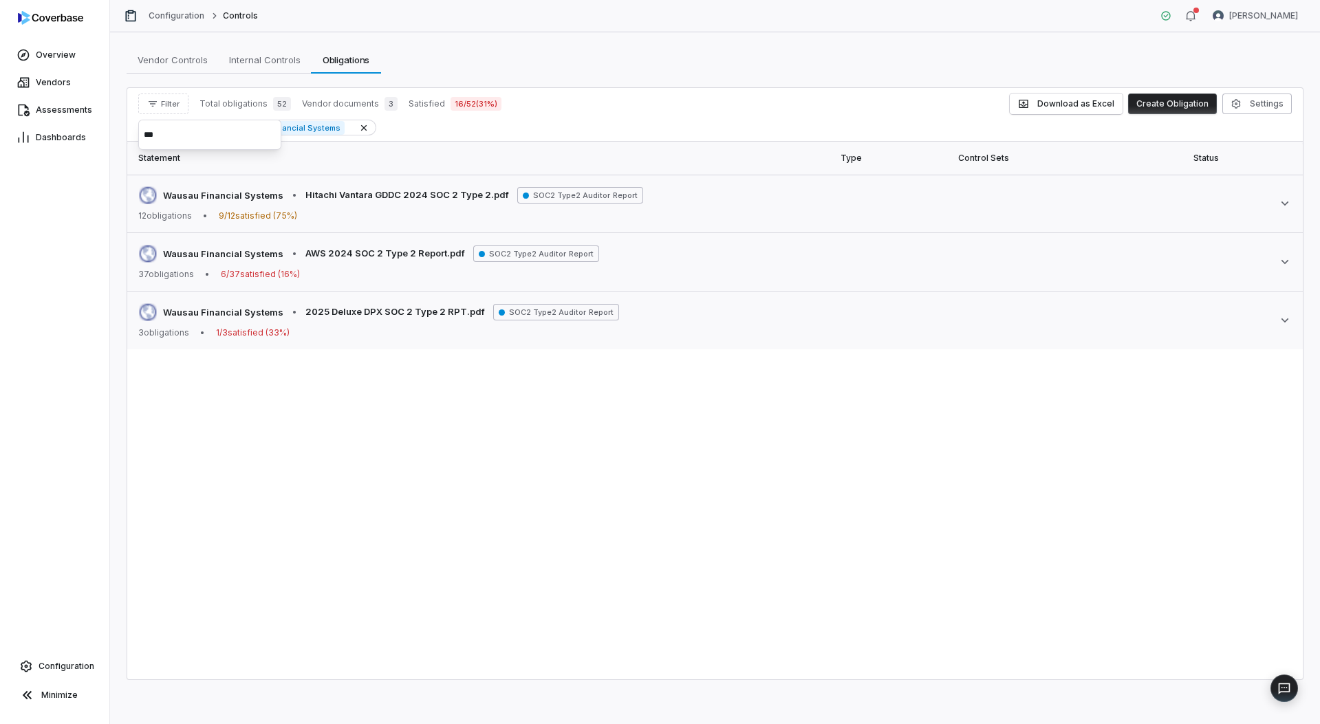
click at [726, 113] on div "Filter Total obligations 52 Vendor documents 3 Satisfied 16 / 52 ( 31 %) Downlo…" at bounding box center [715, 104] width 1154 height 21
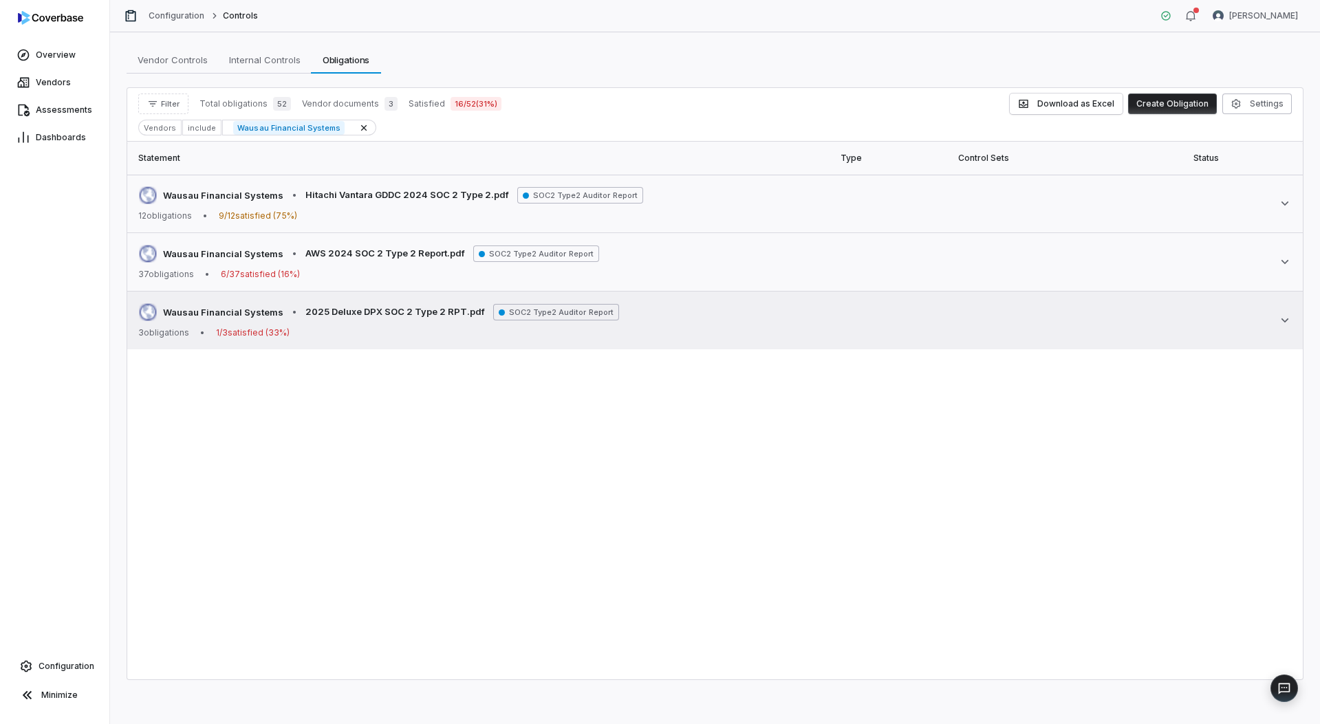
click at [361, 345] on td "Wausau Financial Systems • 2025 Deluxe DPX SOC 2 Type 2 RPT.pdf SOC2 Type2 Audi…" at bounding box center [715, 321] width 1176 height 58
